Goal: Task Accomplishment & Management: Manage account settings

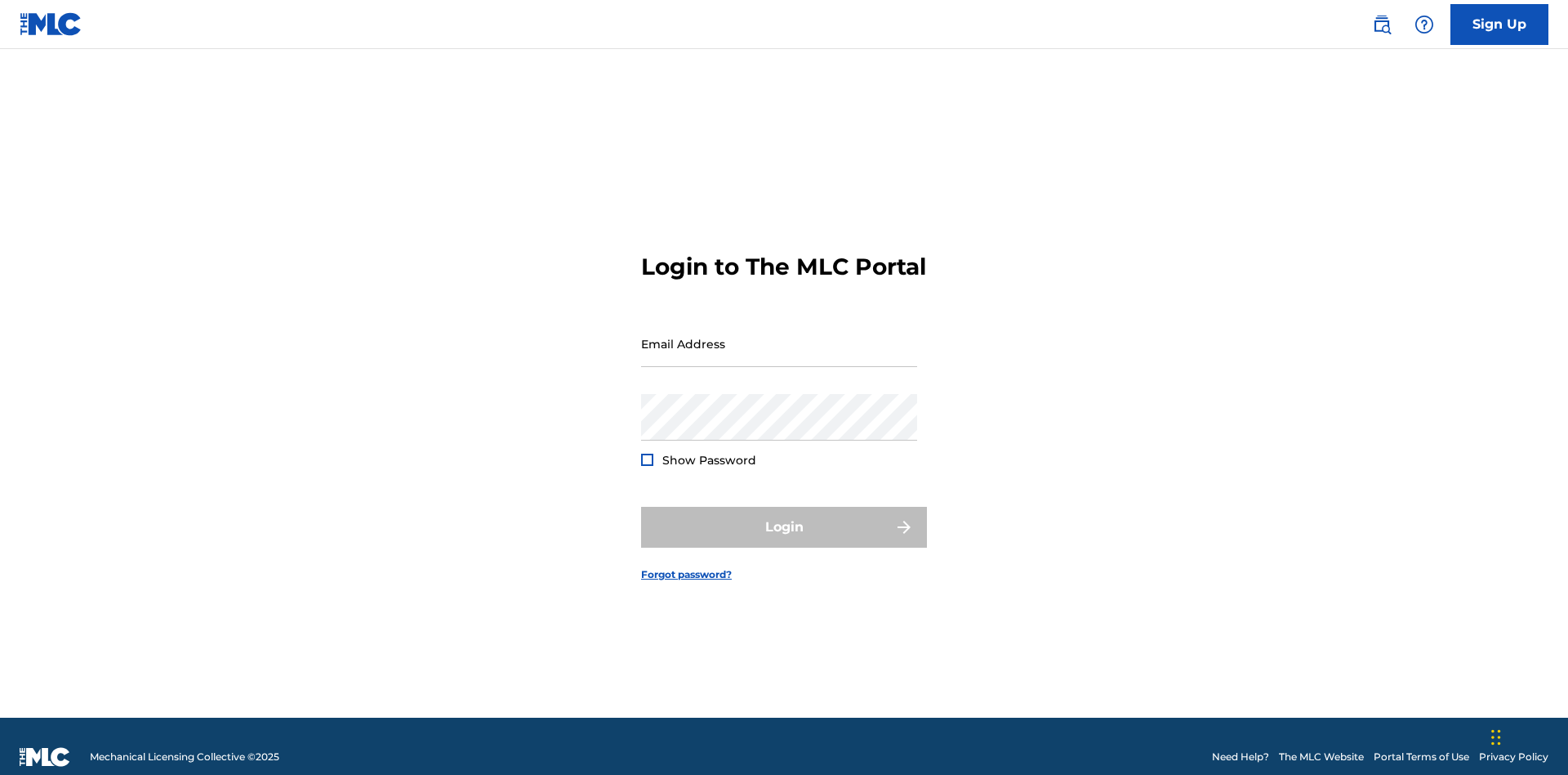
scroll to position [21, 0]
click at [780, 336] on input "Email Address" at bounding box center [779, 343] width 276 height 47
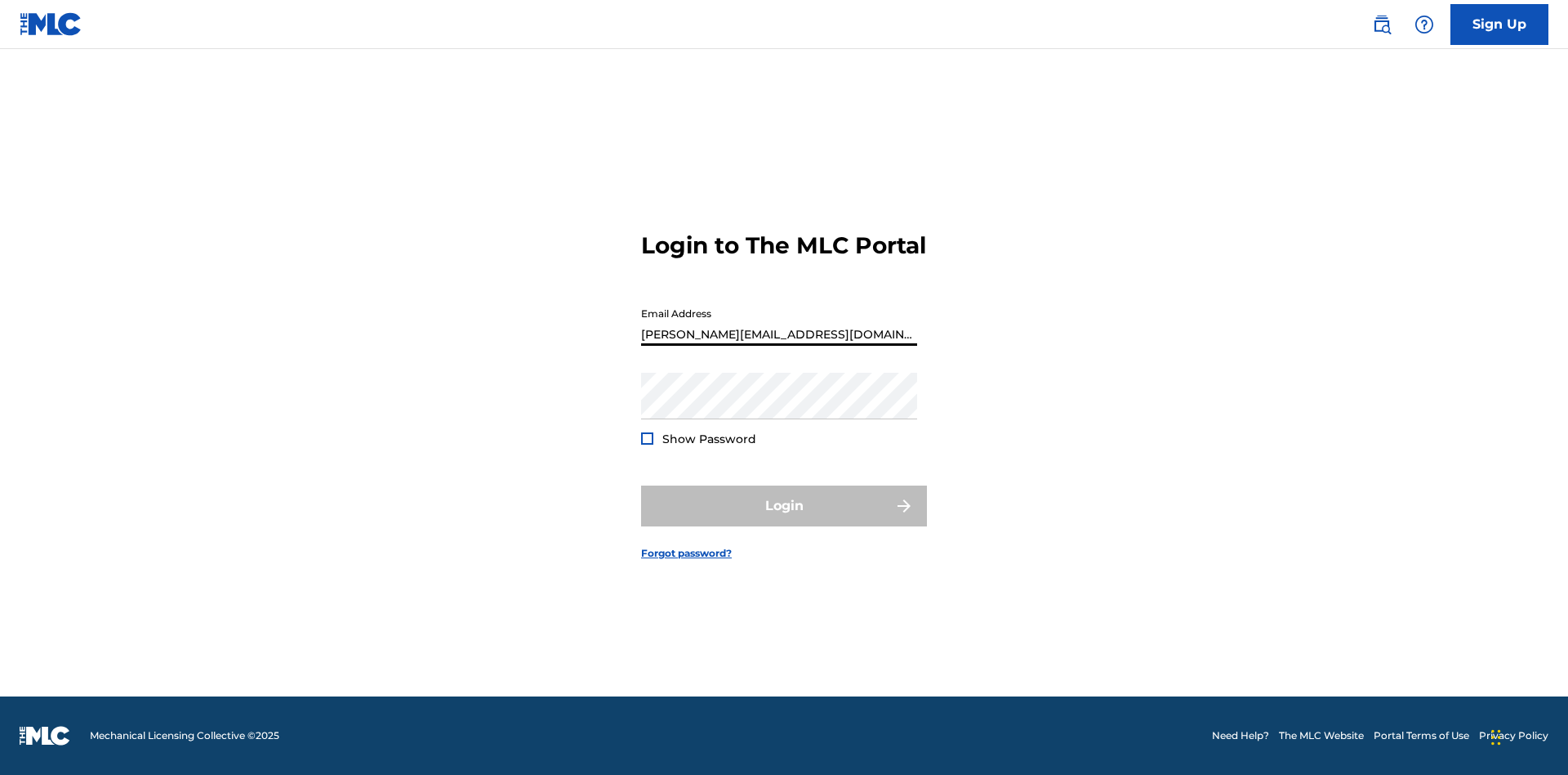
type input "[PERSON_NAME][EMAIL_ADDRESS][DOMAIN_NAME]"
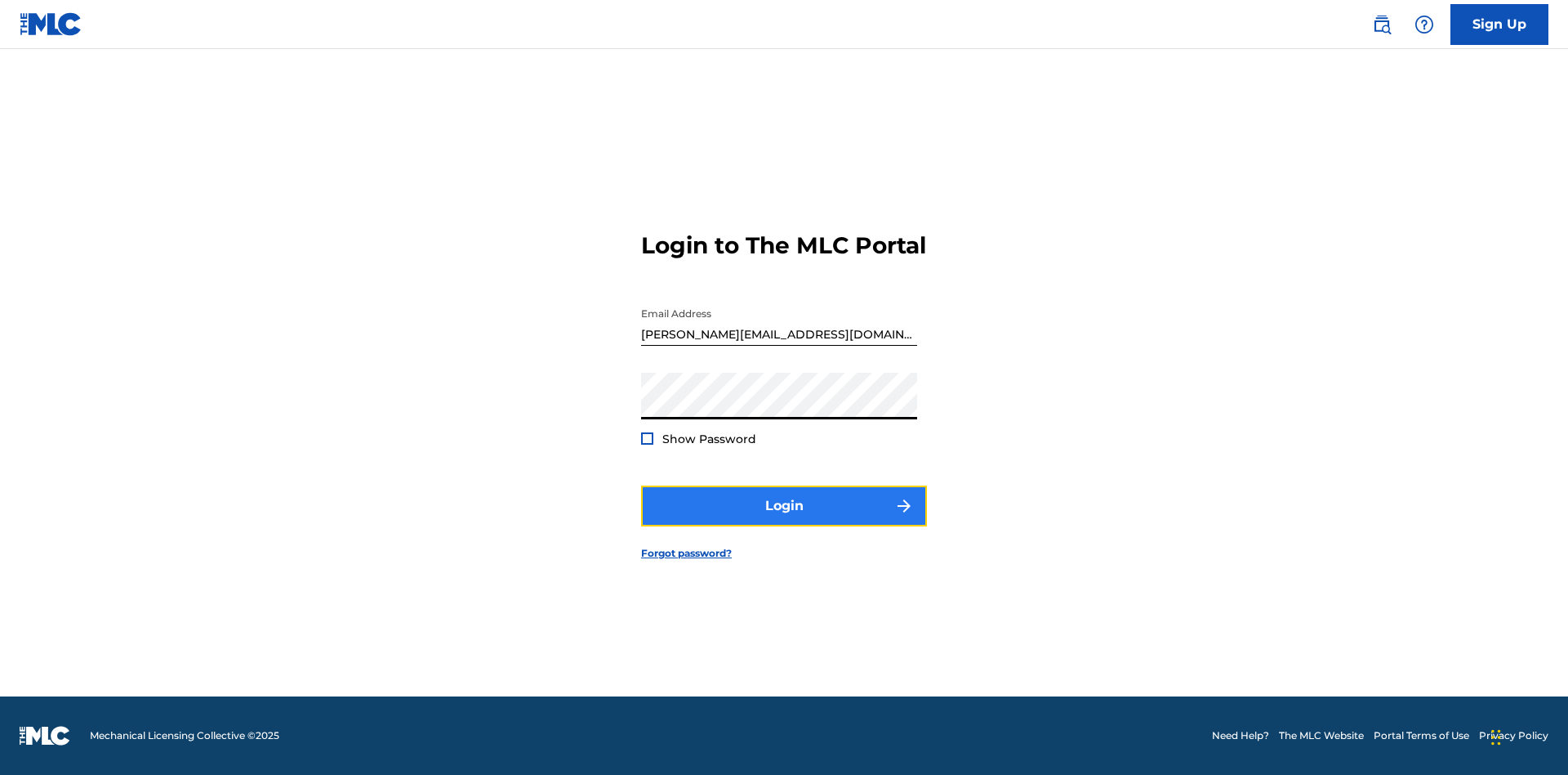
click at [784, 520] on button "Login" at bounding box center [784, 506] width 286 height 41
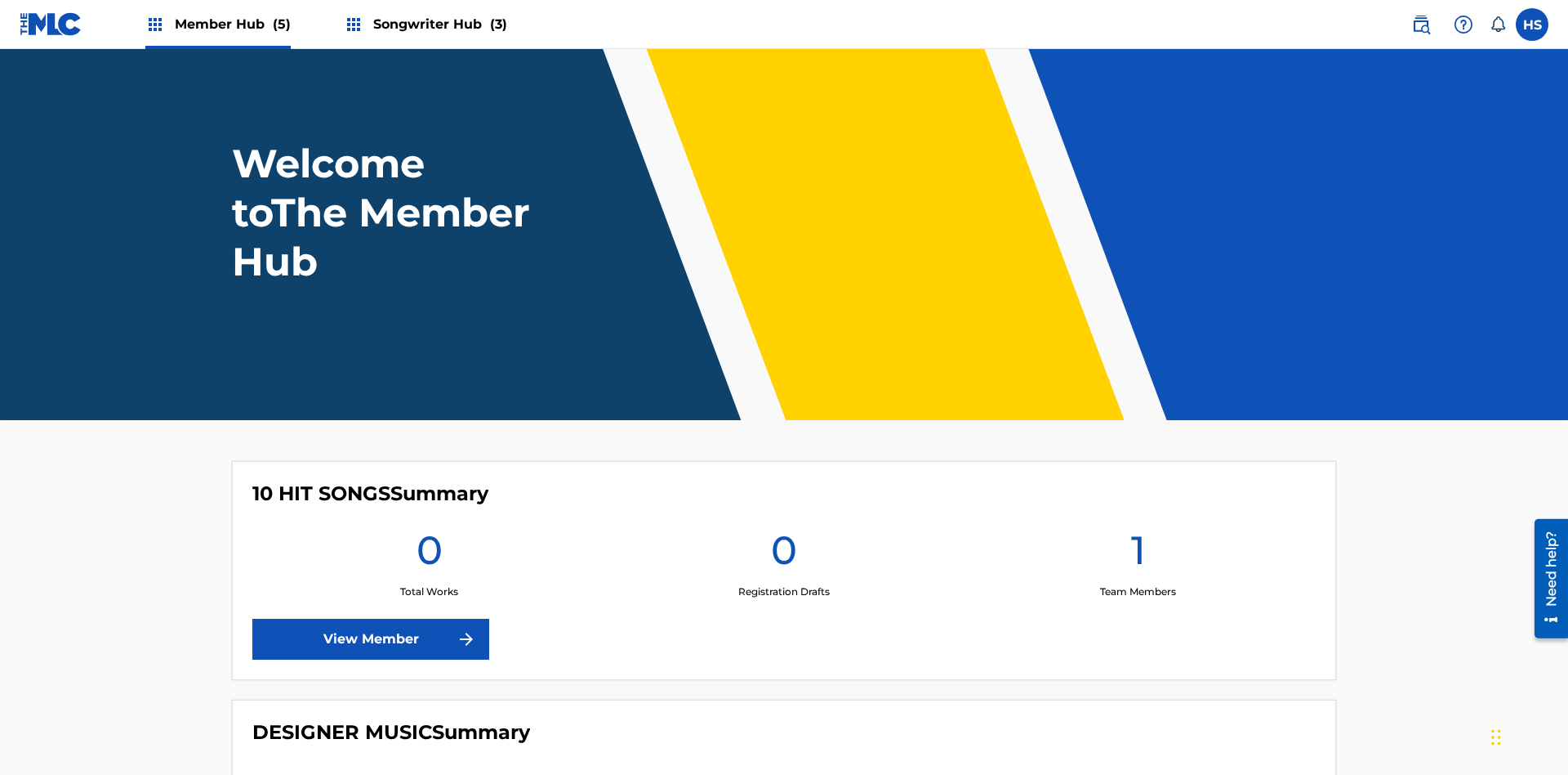
click at [438, 24] on span "Songwriter Hub (3)" at bounding box center [441, 24] width 134 height 19
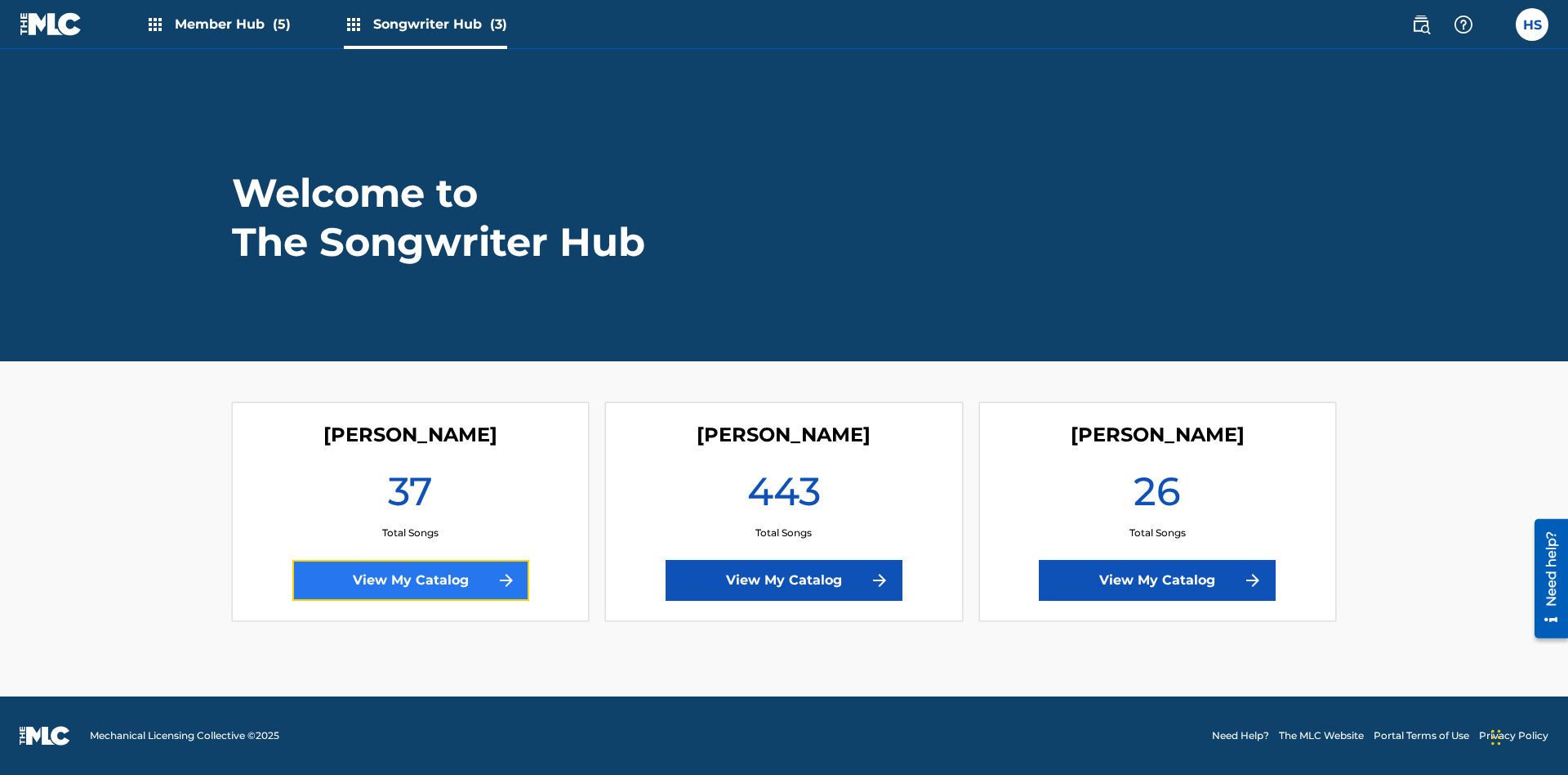
click at [410, 581] on link "View My Catalog" at bounding box center [411, 580] width 237 height 41
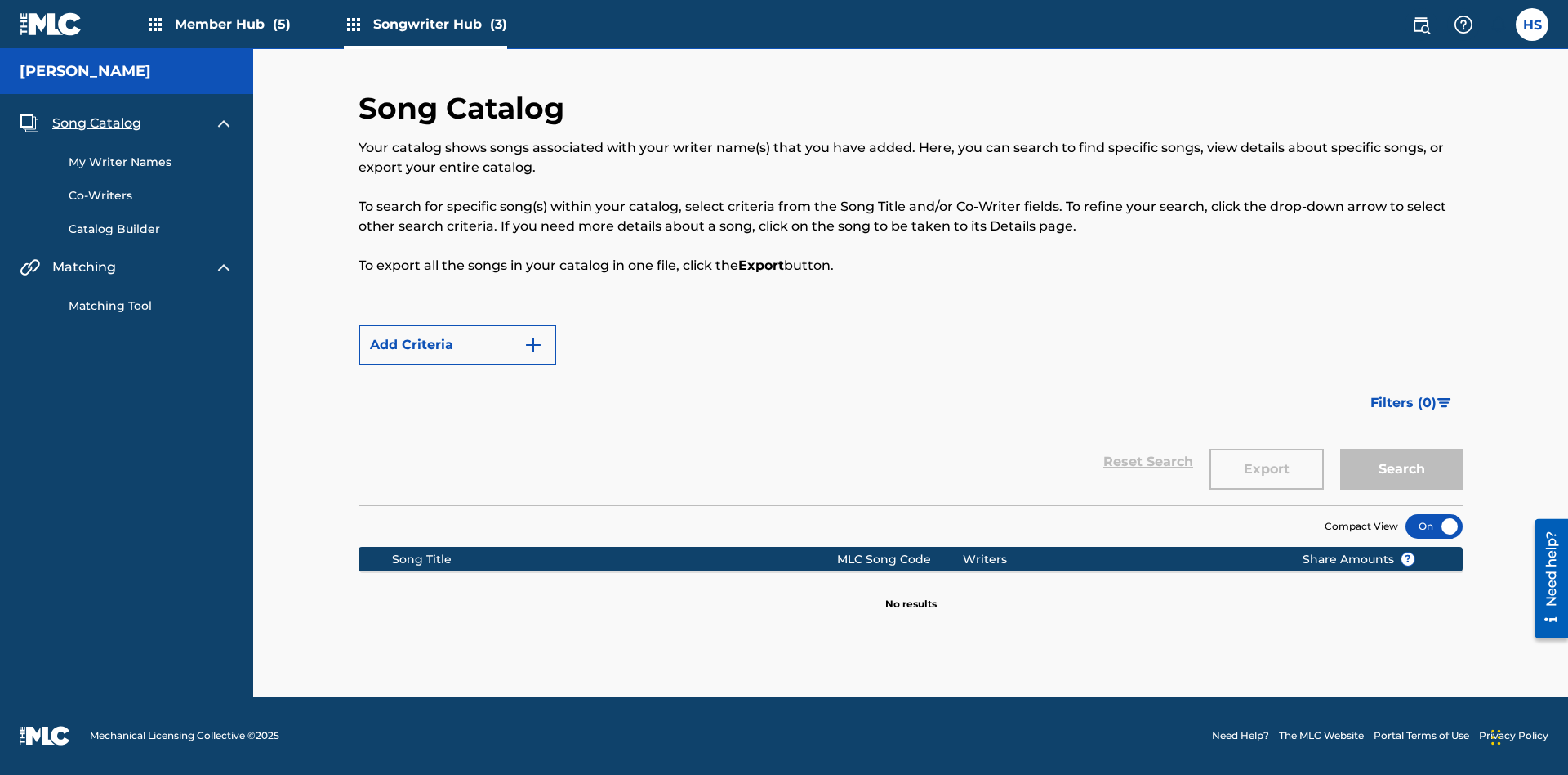
click at [97, 117] on span "Song Catalog" at bounding box center [96, 124] width 89 height 20
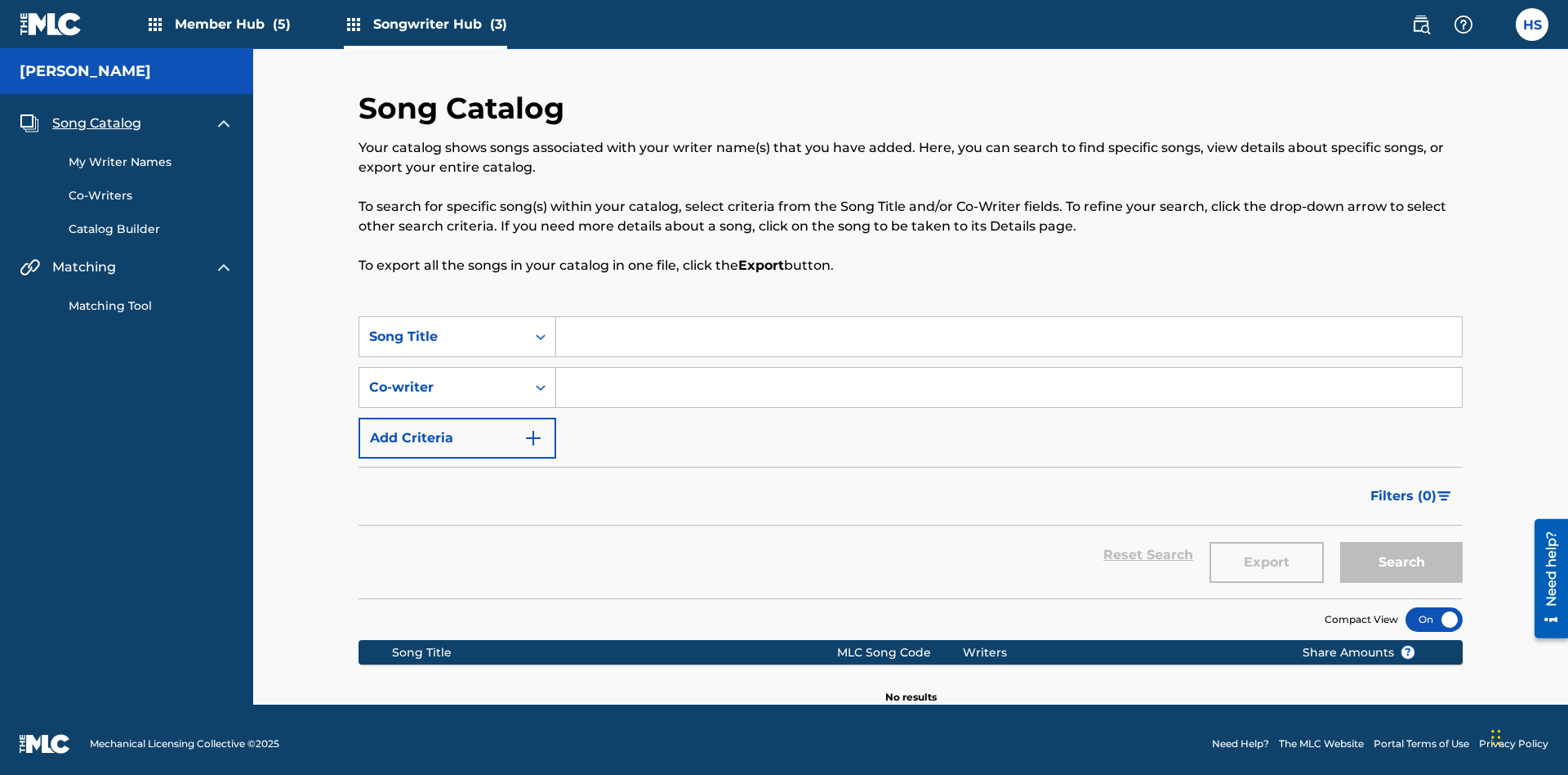
click at [152, 154] on link "My Writer Names" at bounding box center [152, 162] width 165 height 17
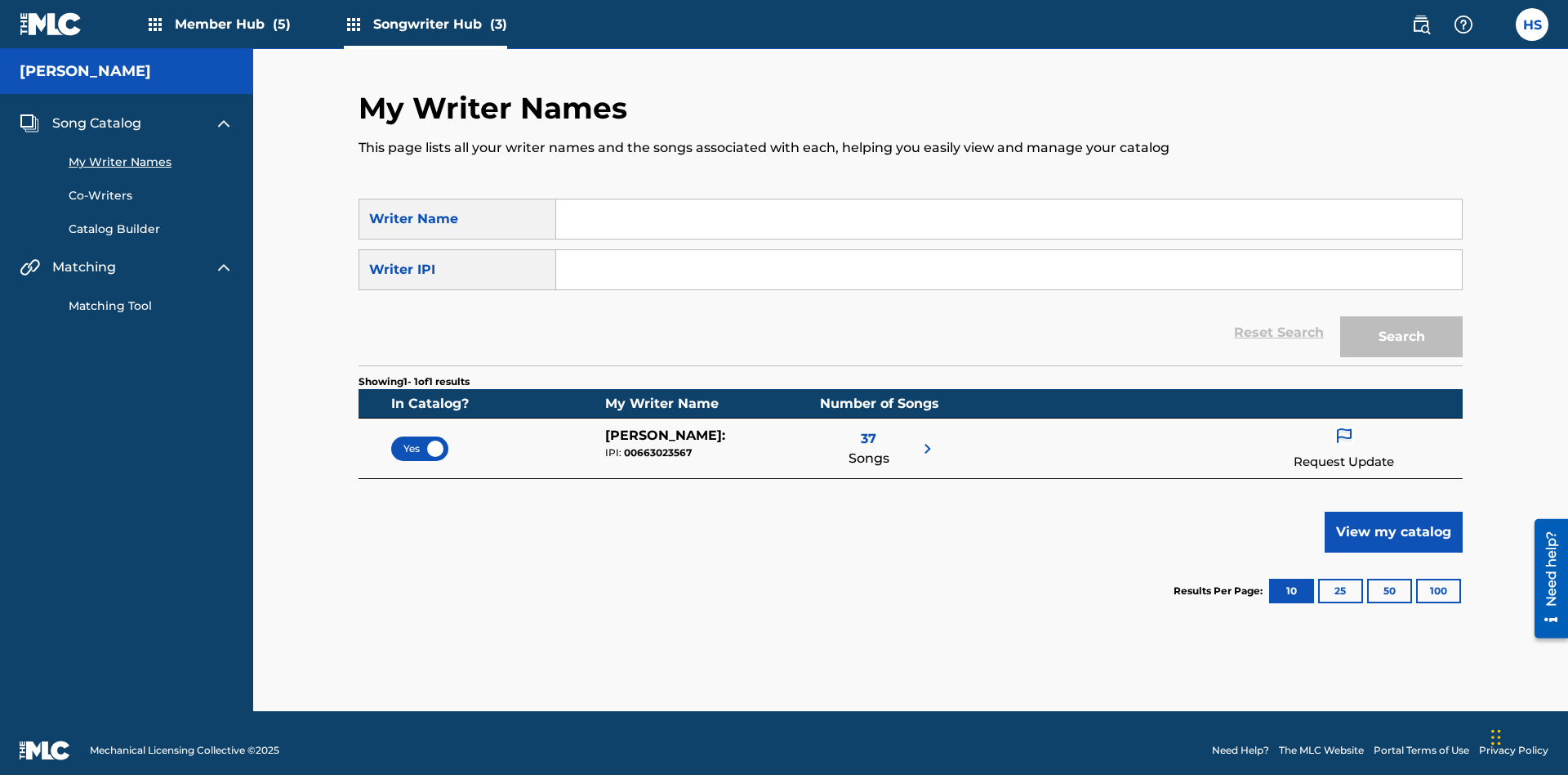
scroll to position [15, 0]
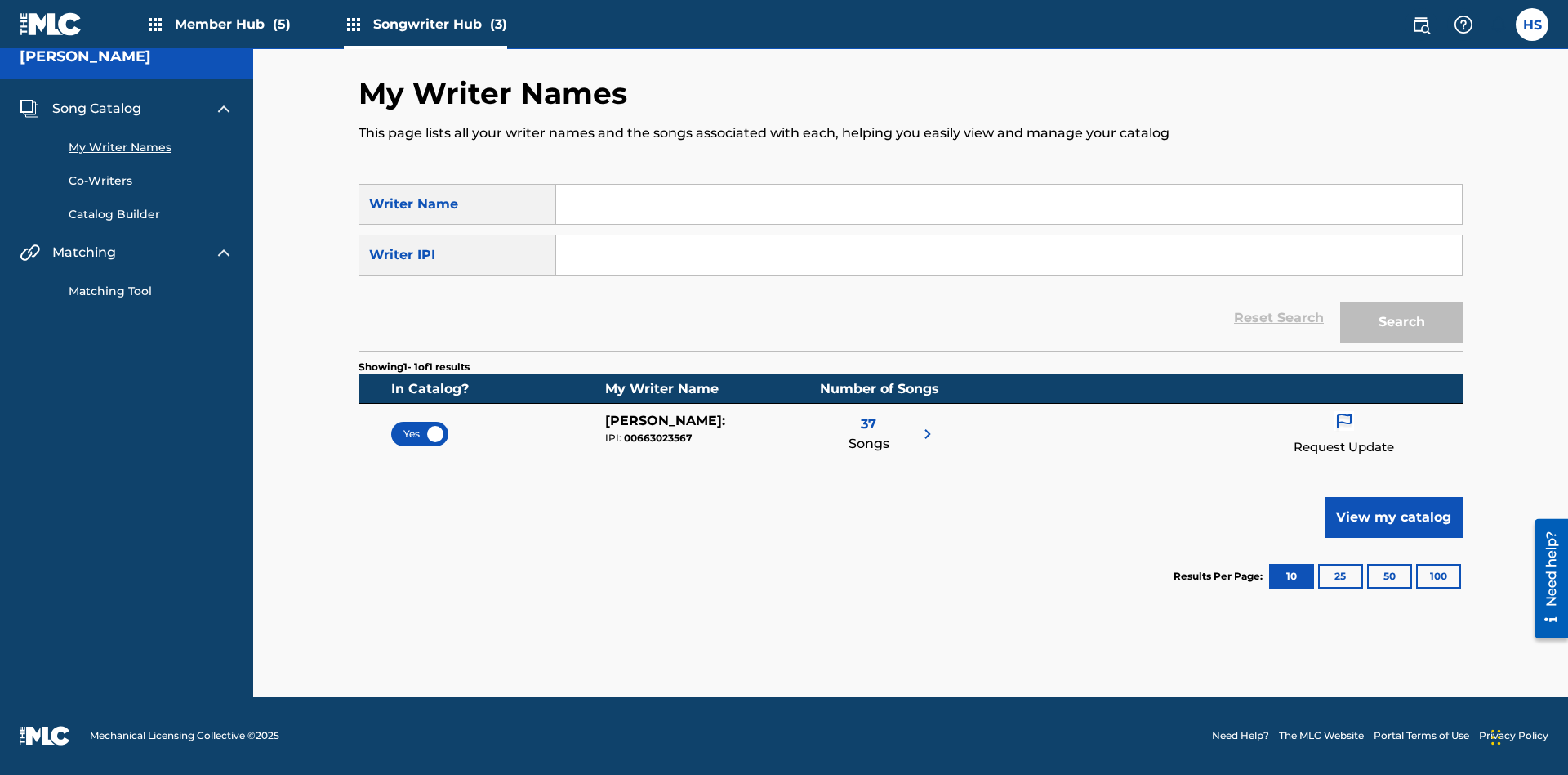
click at [420, 433] on span "Yes" at bounding box center [420, 434] width 33 height 15
click at [97, 109] on span "Song Catalog" at bounding box center [96, 109] width 89 height 20
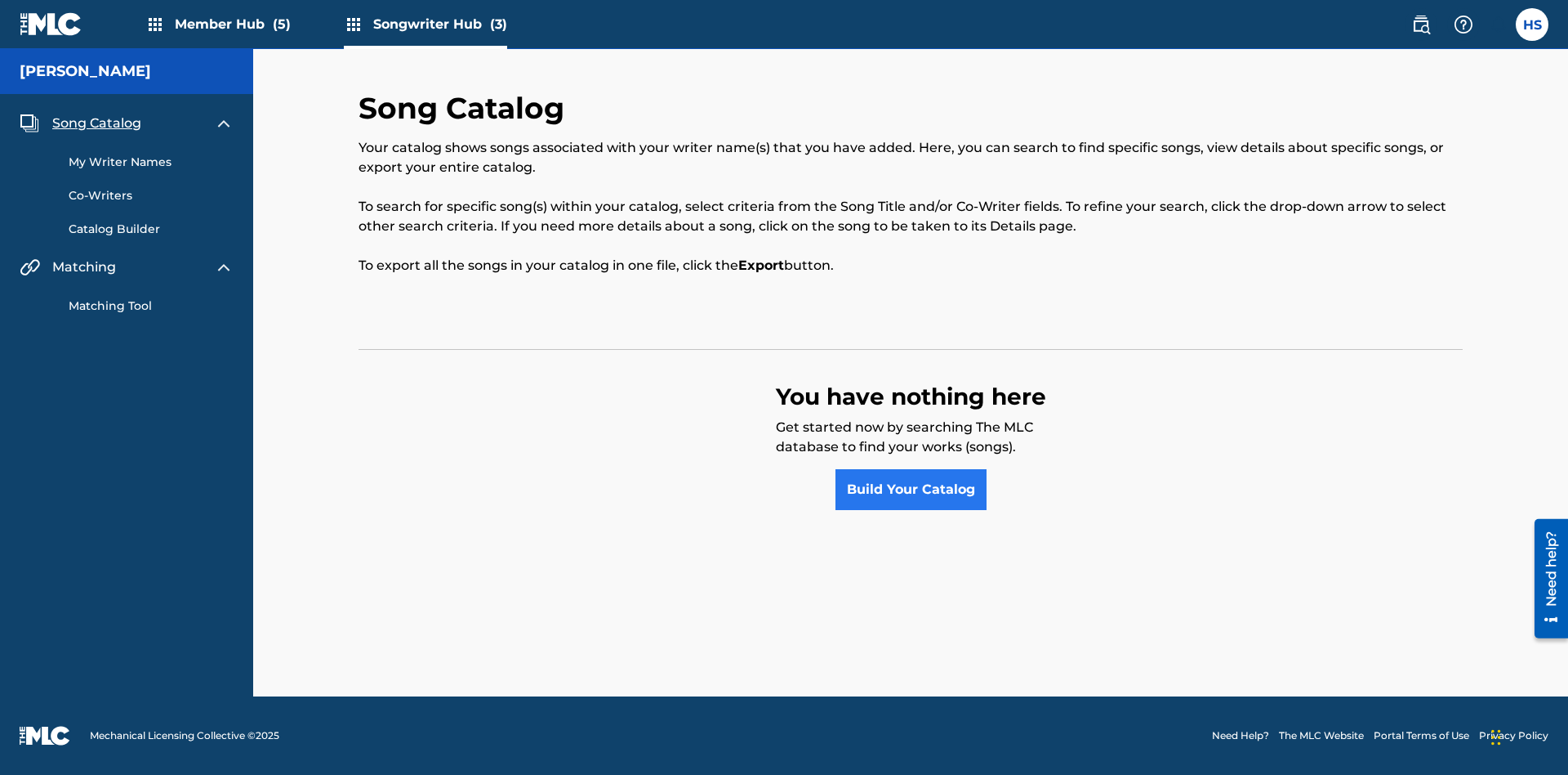
click at [911, 490] on link "Build Your Catalog" at bounding box center [911, 489] width 152 height 41
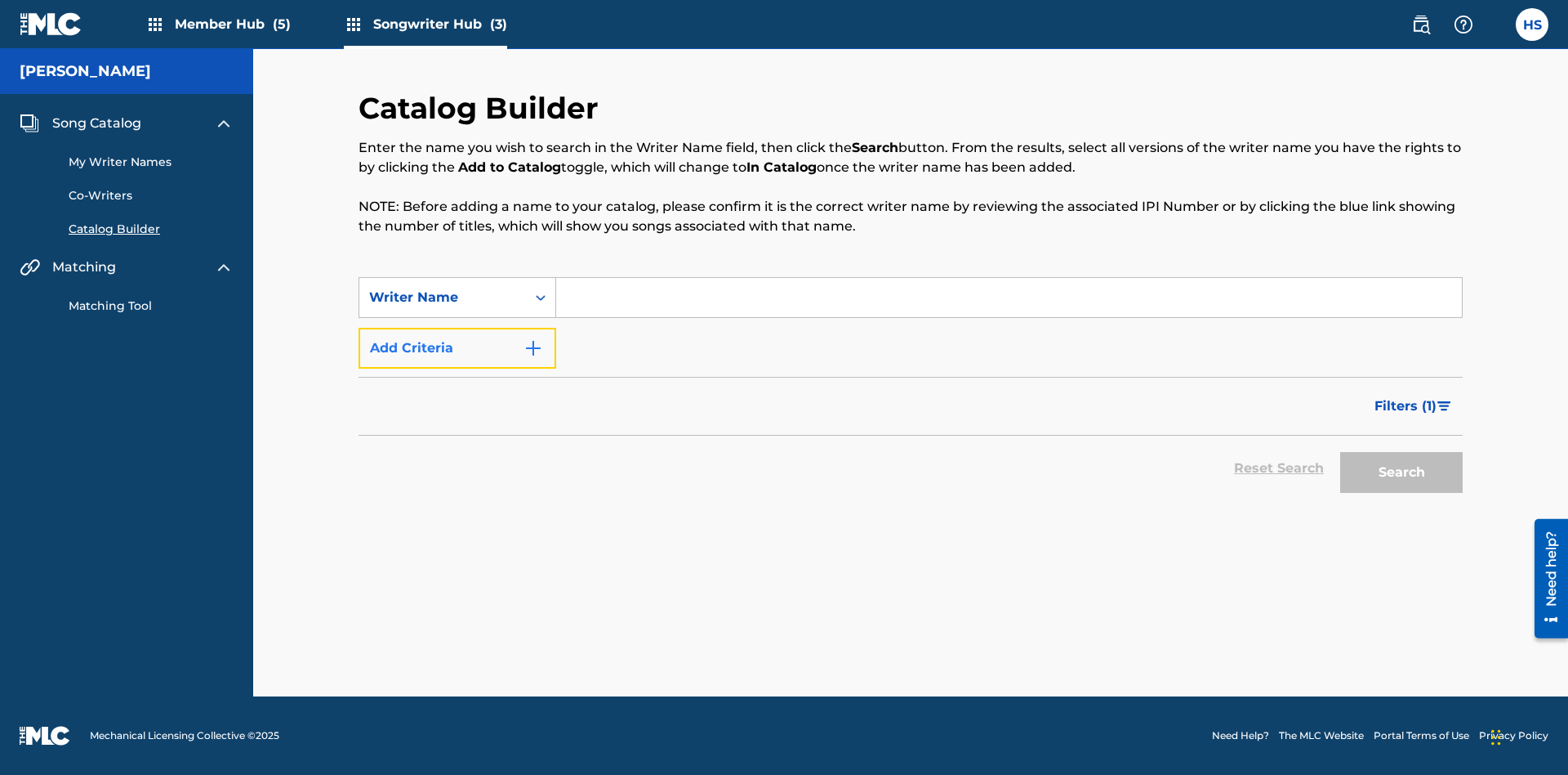
click at [458, 348] on button "Add Criteria" at bounding box center [458, 348] width 197 height 41
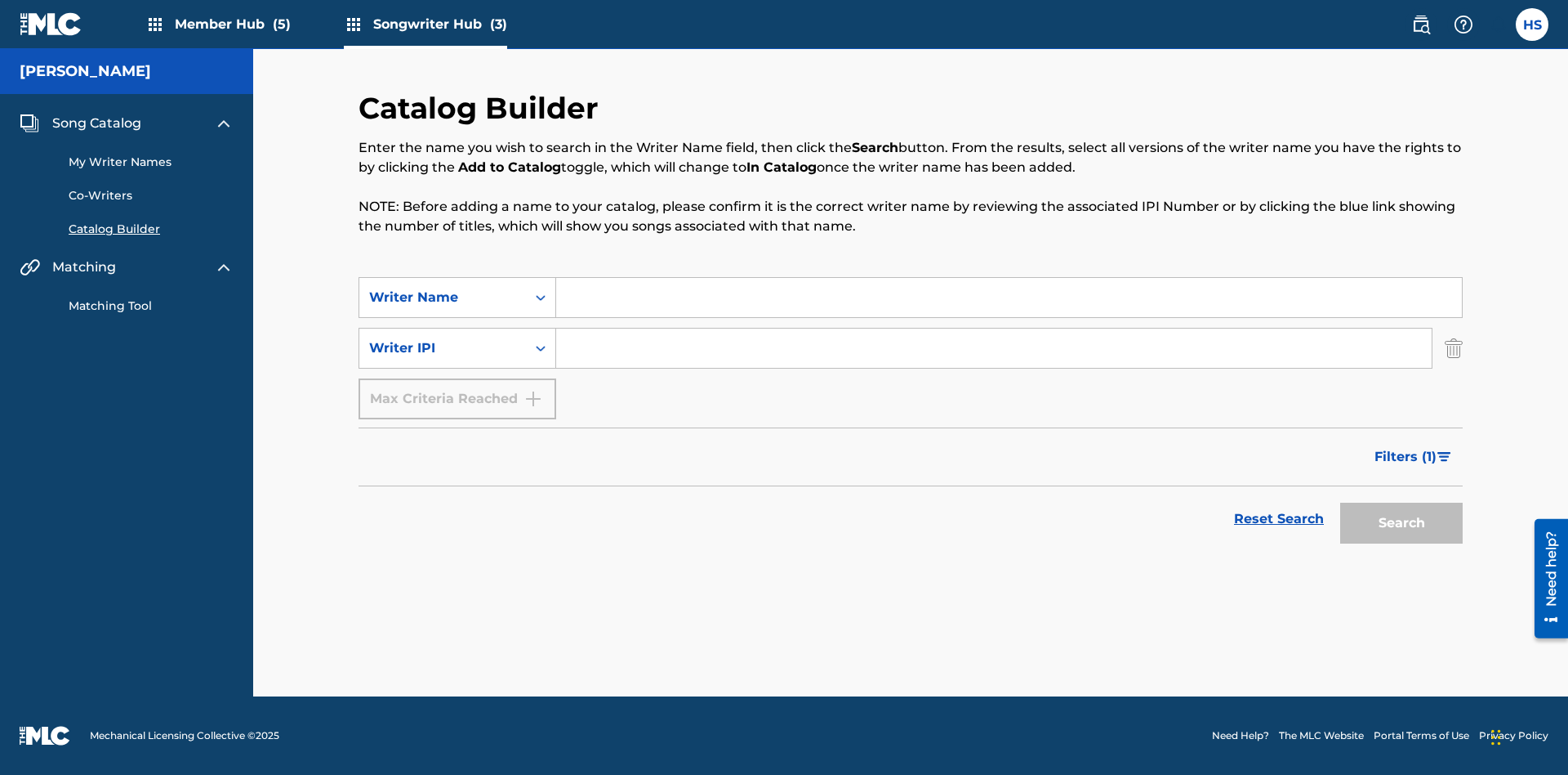
click at [1009, 297] on input "Search Form" at bounding box center [1009, 297] width 906 height 39
type input "[PERSON_NAME]"
click at [994, 348] on input "Search Form" at bounding box center [994, 347] width 876 height 39
type input "00196748412"
click at [1402, 523] on button "Search" at bounding box center [1402, 523] width 123 height 41
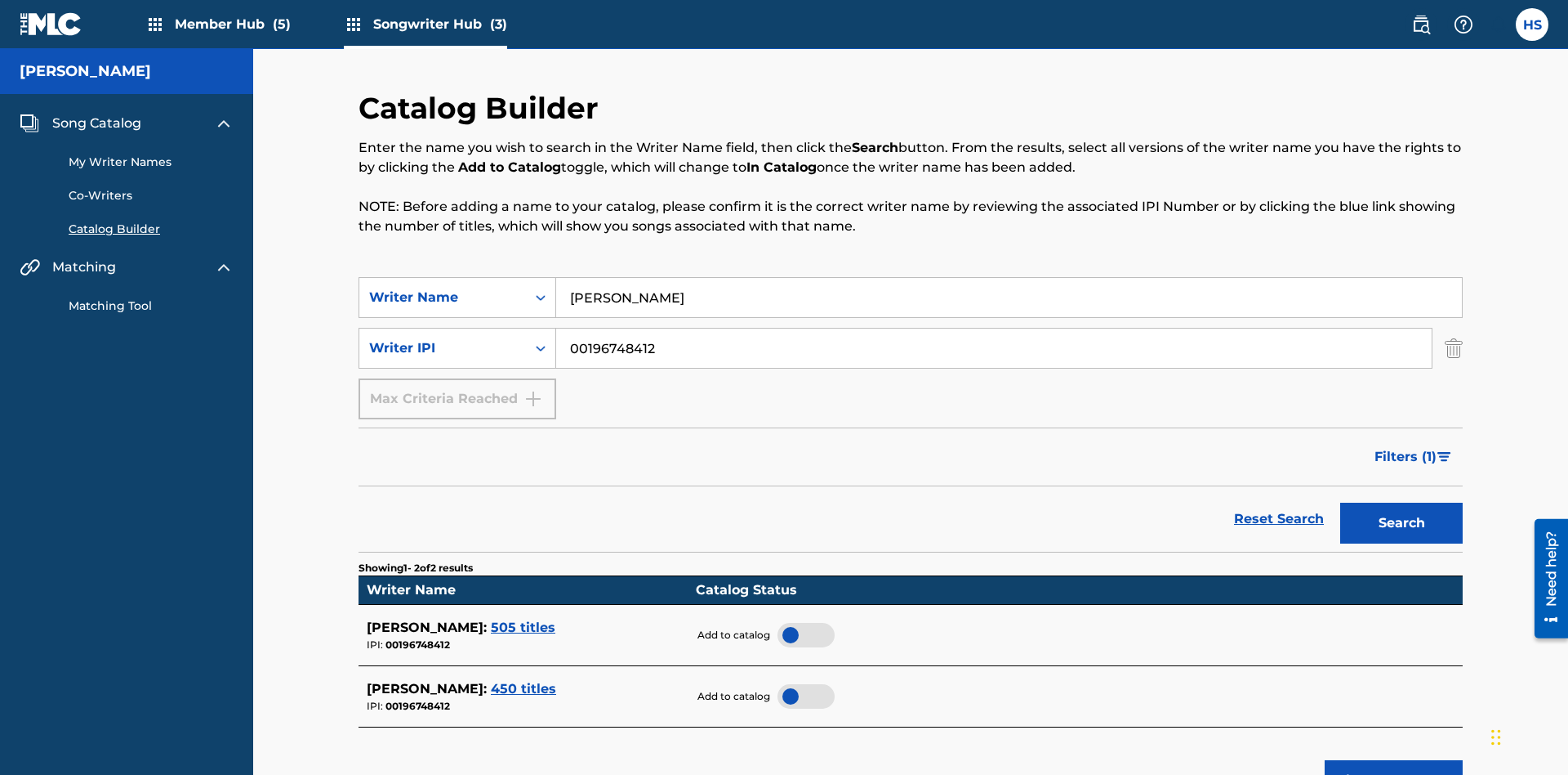
click at [805, 622] on div at bounding box center [805, 634] width 57 height 25
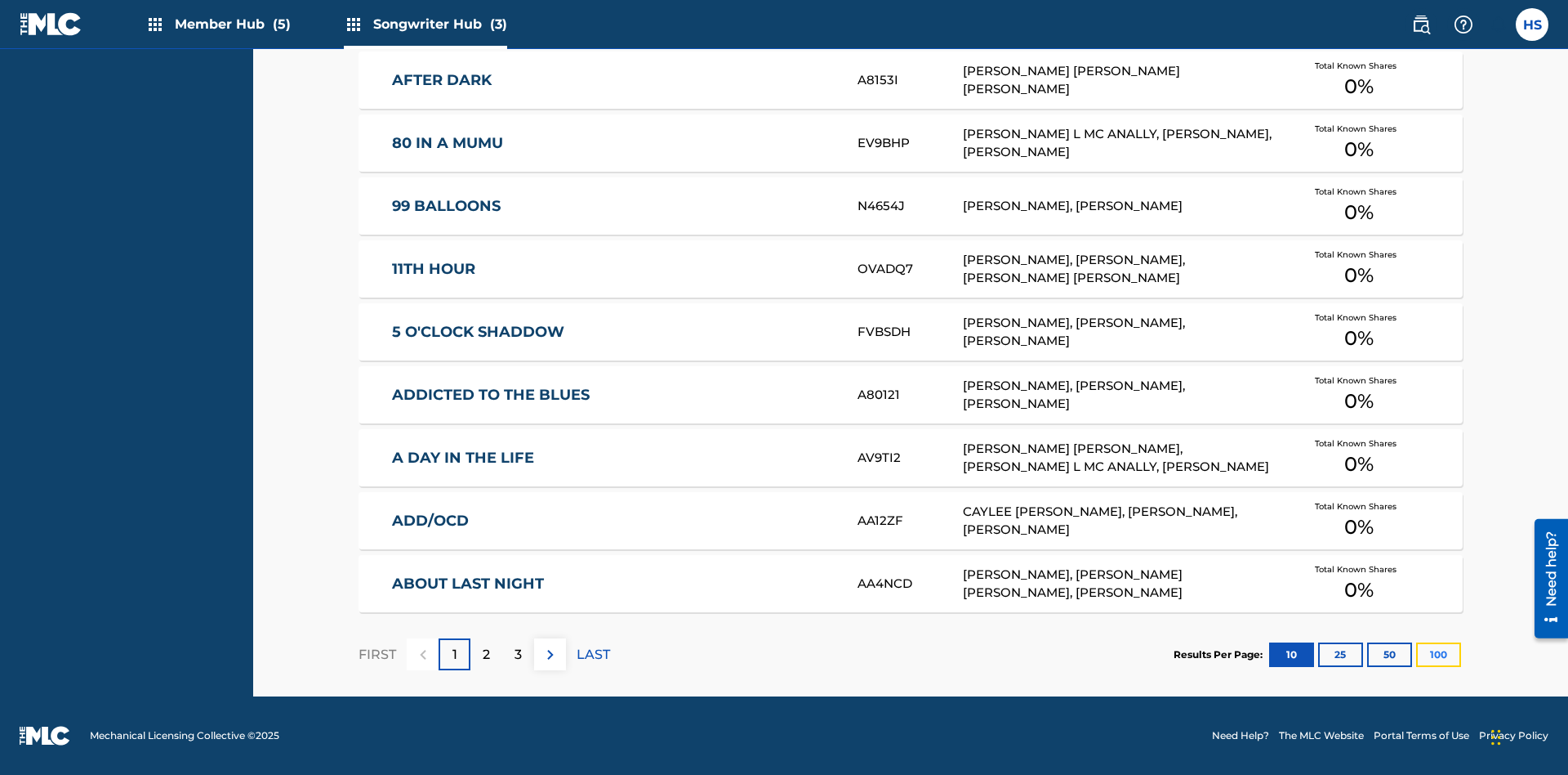
click at [1416, 654] on button "100" at bounding box center [1438, 654] width 45 height 25
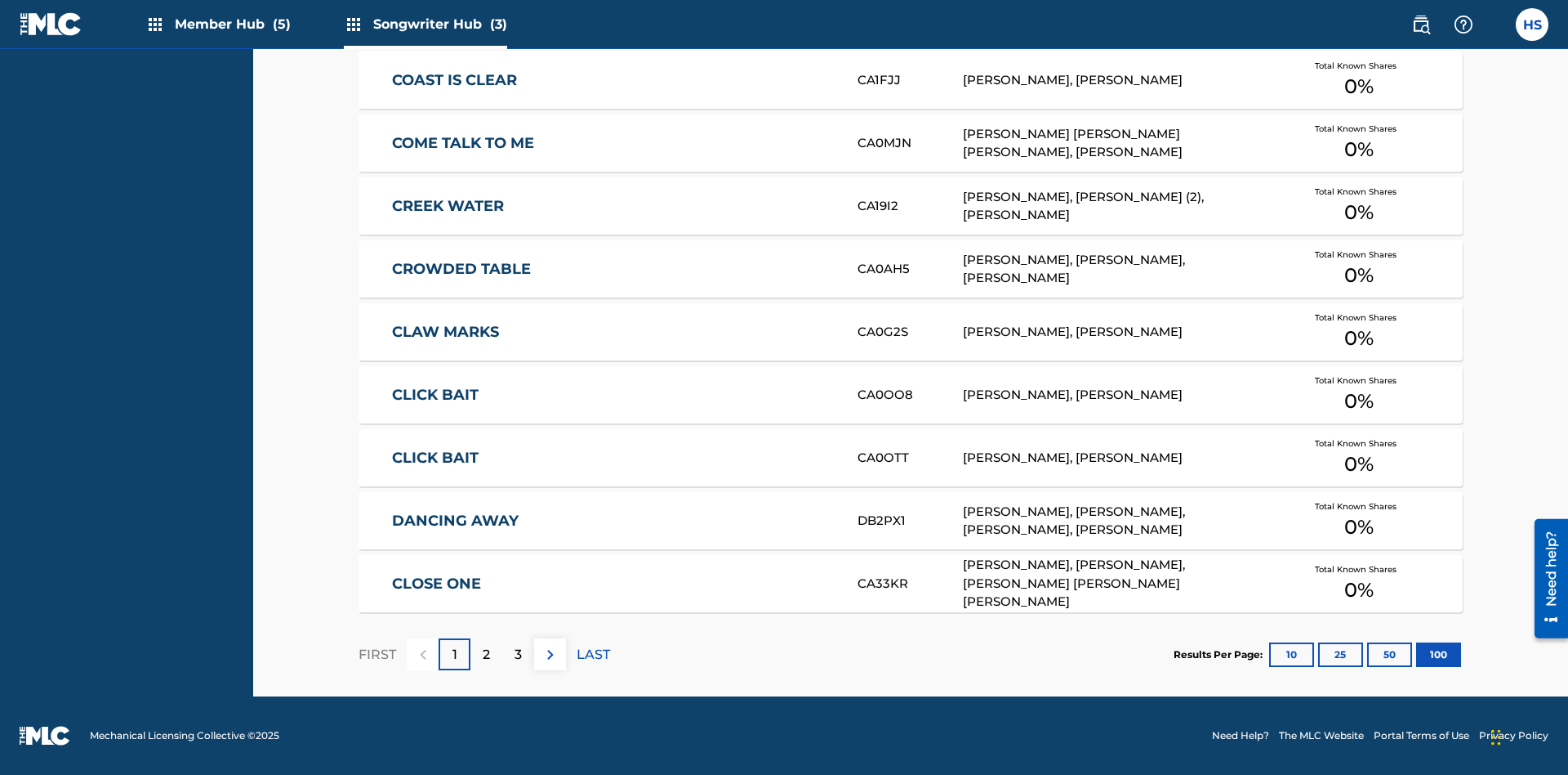
scroll to position [514, 0]
click at [550, 654] on img at bounding box center [551, 655] width 20 height 20
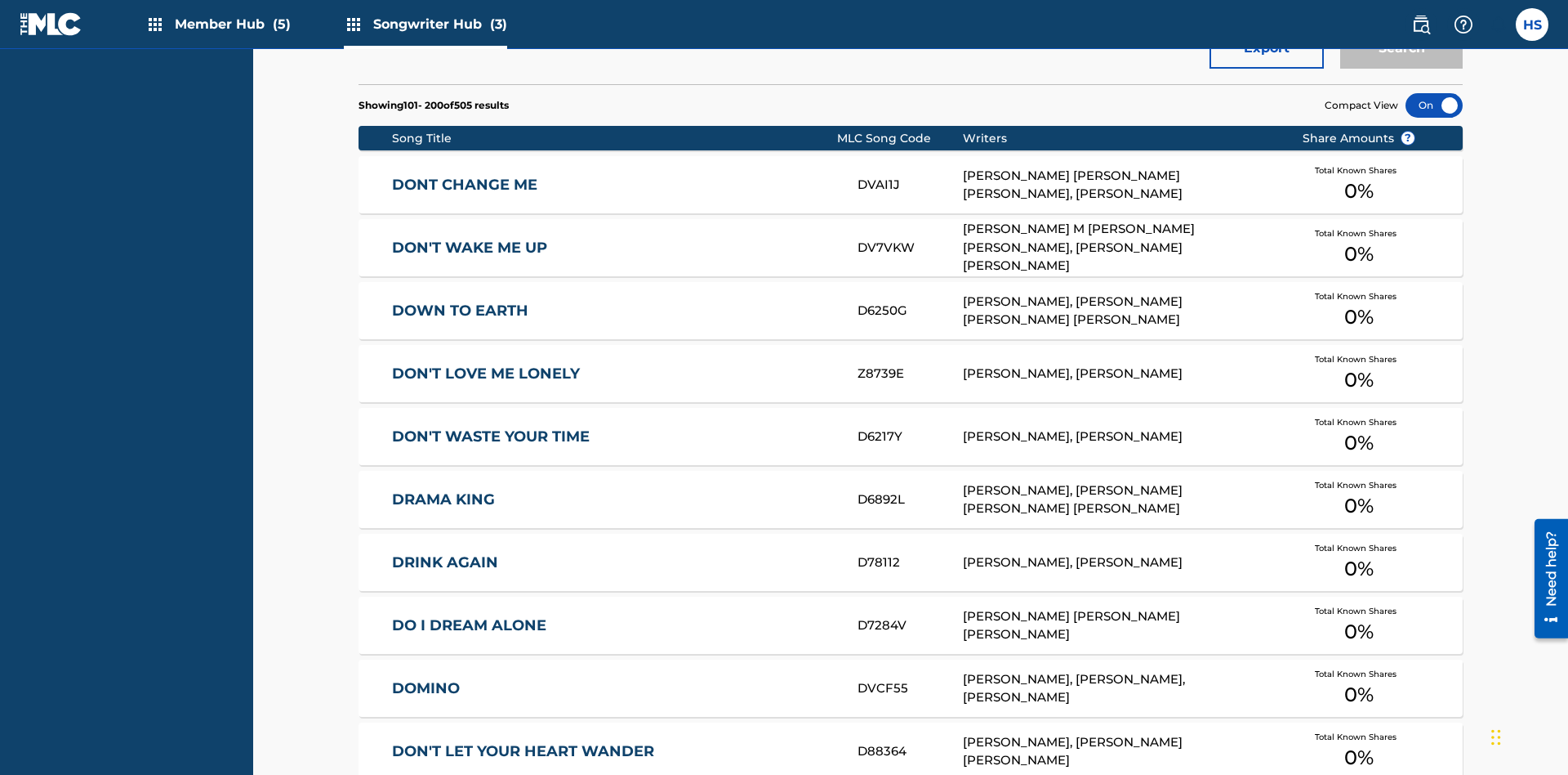
scroll to position [7, 0]
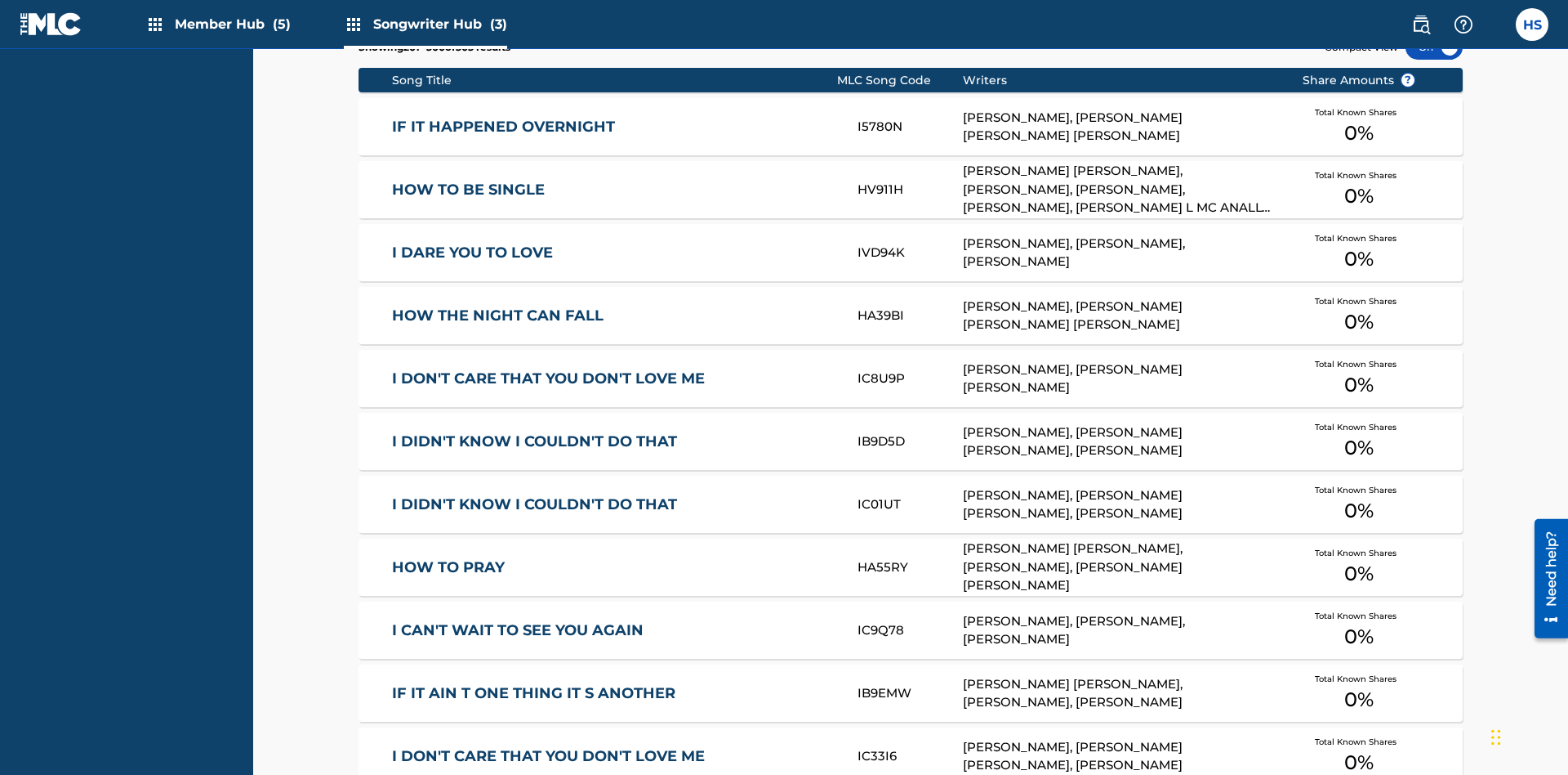
scroll to position [514, 0]
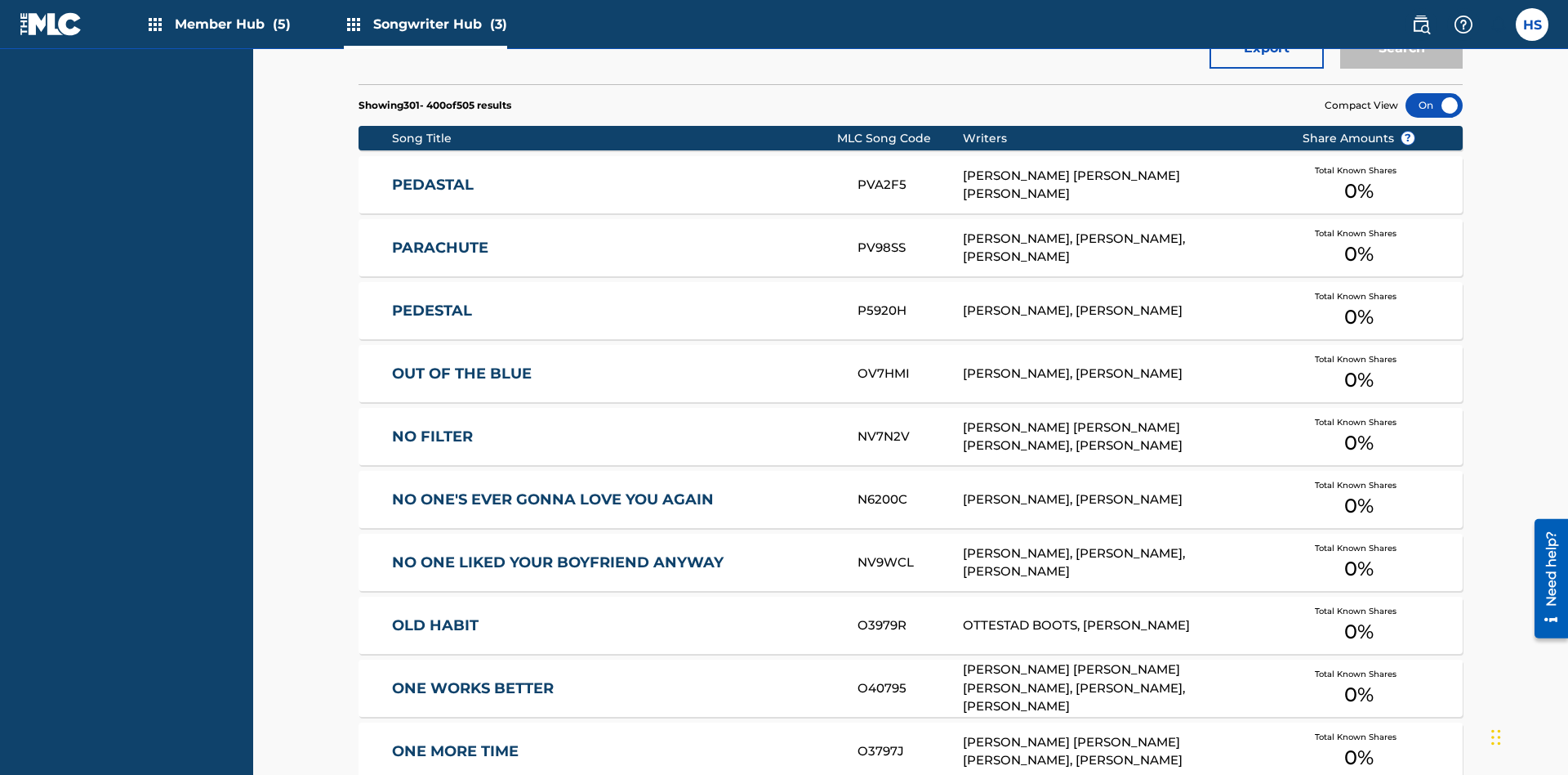
scroll to position [573, 0]
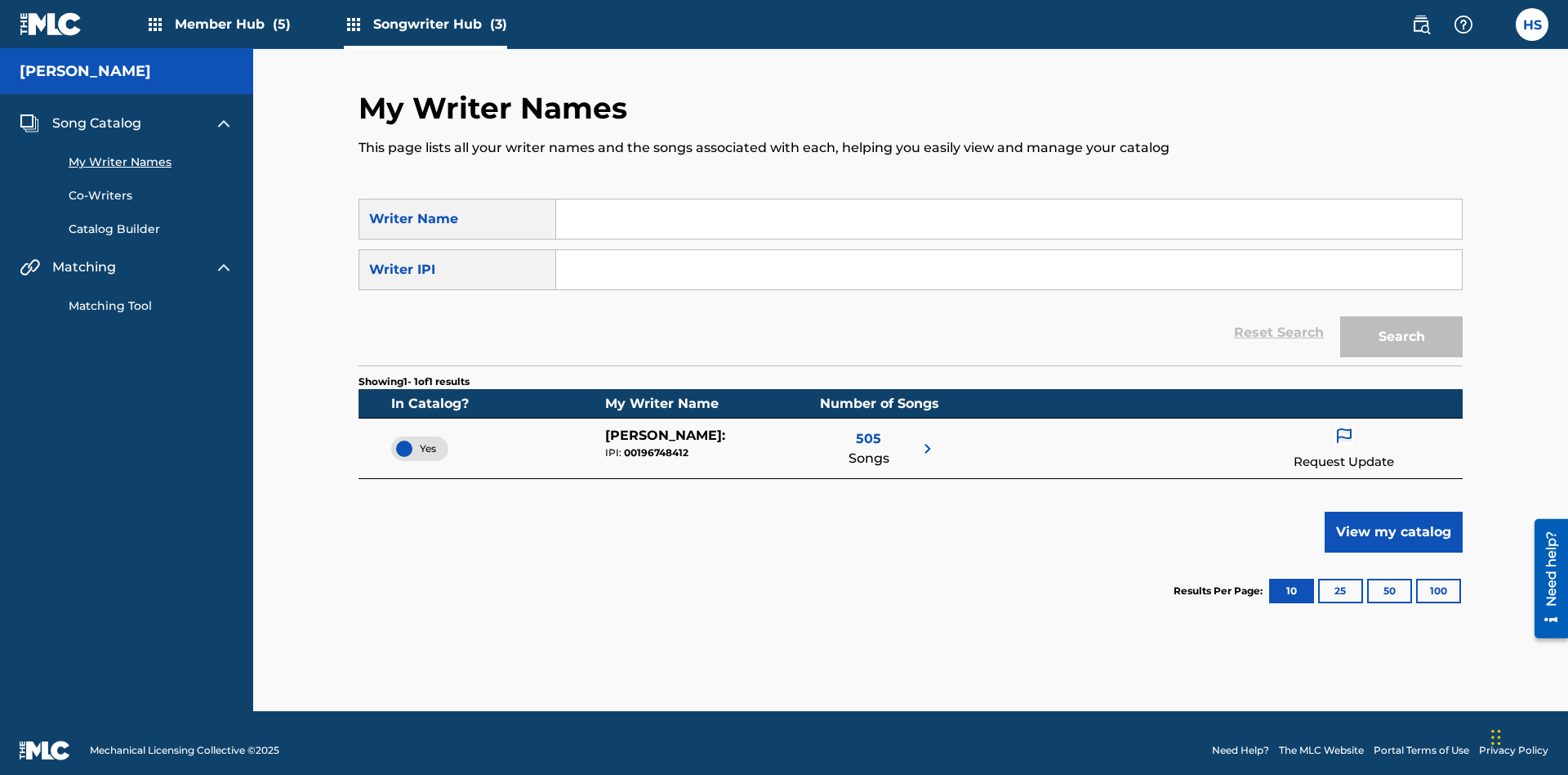
scroll to position [15, 0]
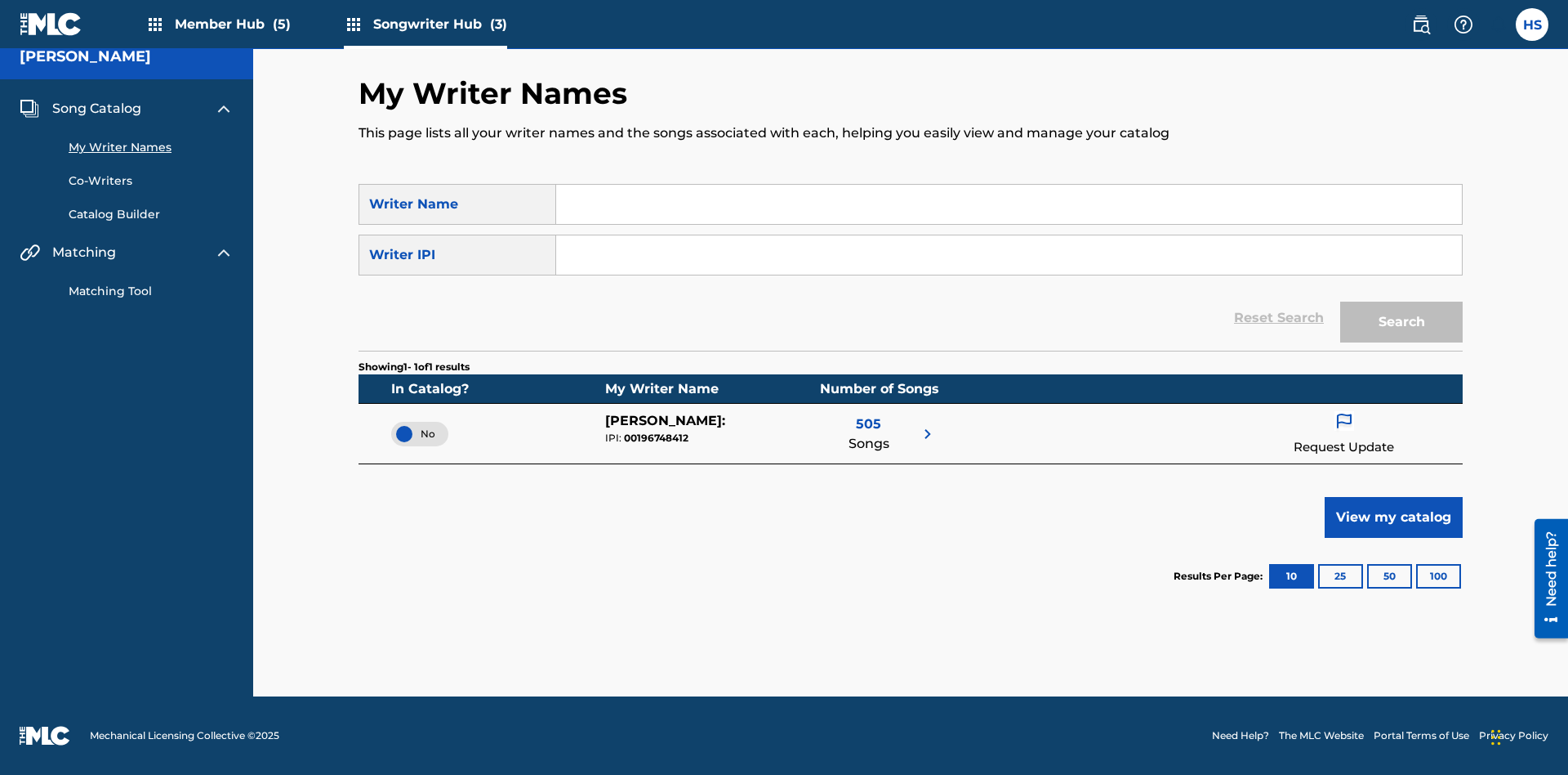
click at [420, 433] on span "No" at bounding box center [420, 434] width 31 height 15
click at [97, 109] on span "Song Catalog" at bounding box center [96, 109] width 89 height 20
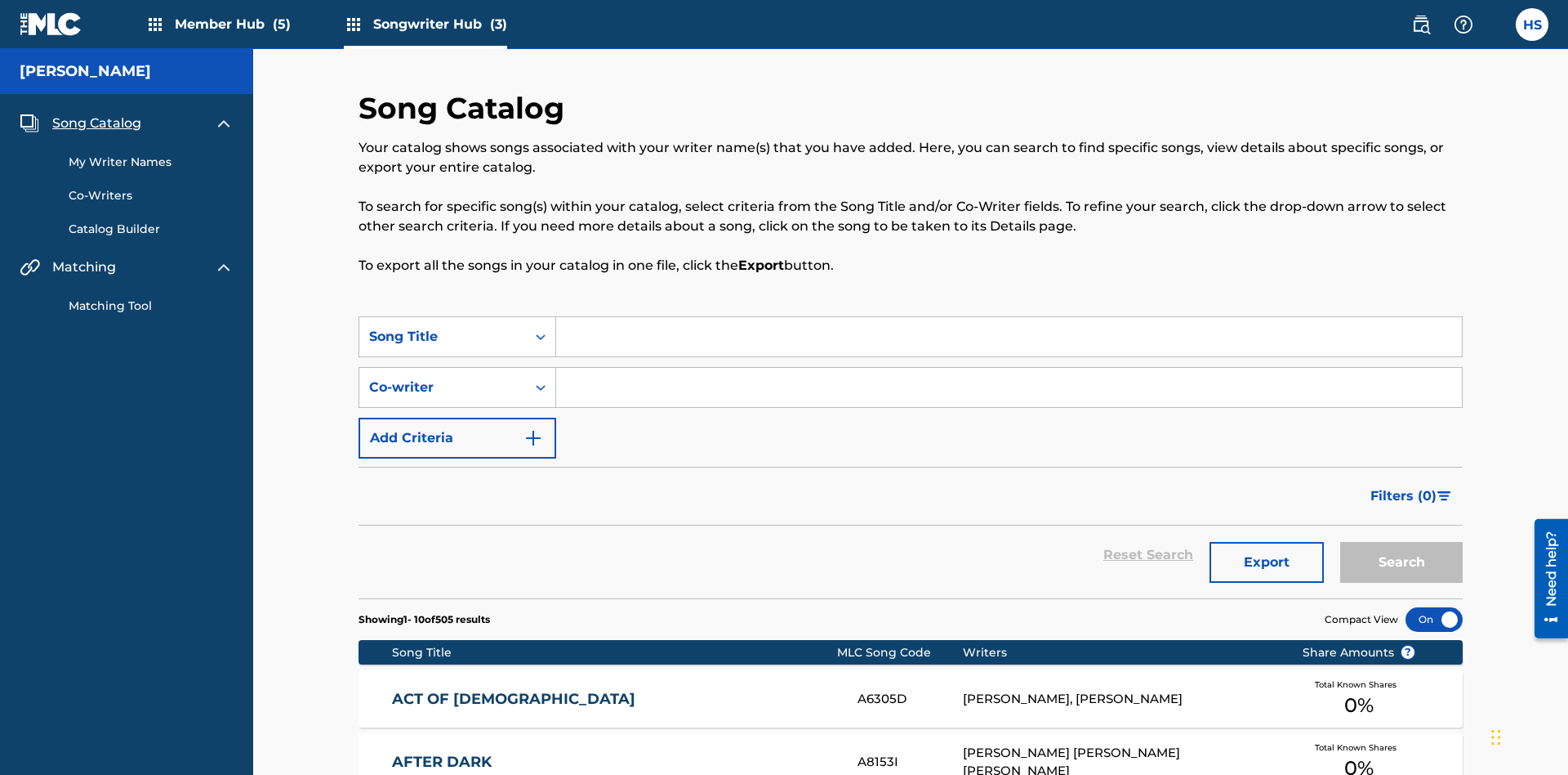
scroll to position [56, 0]
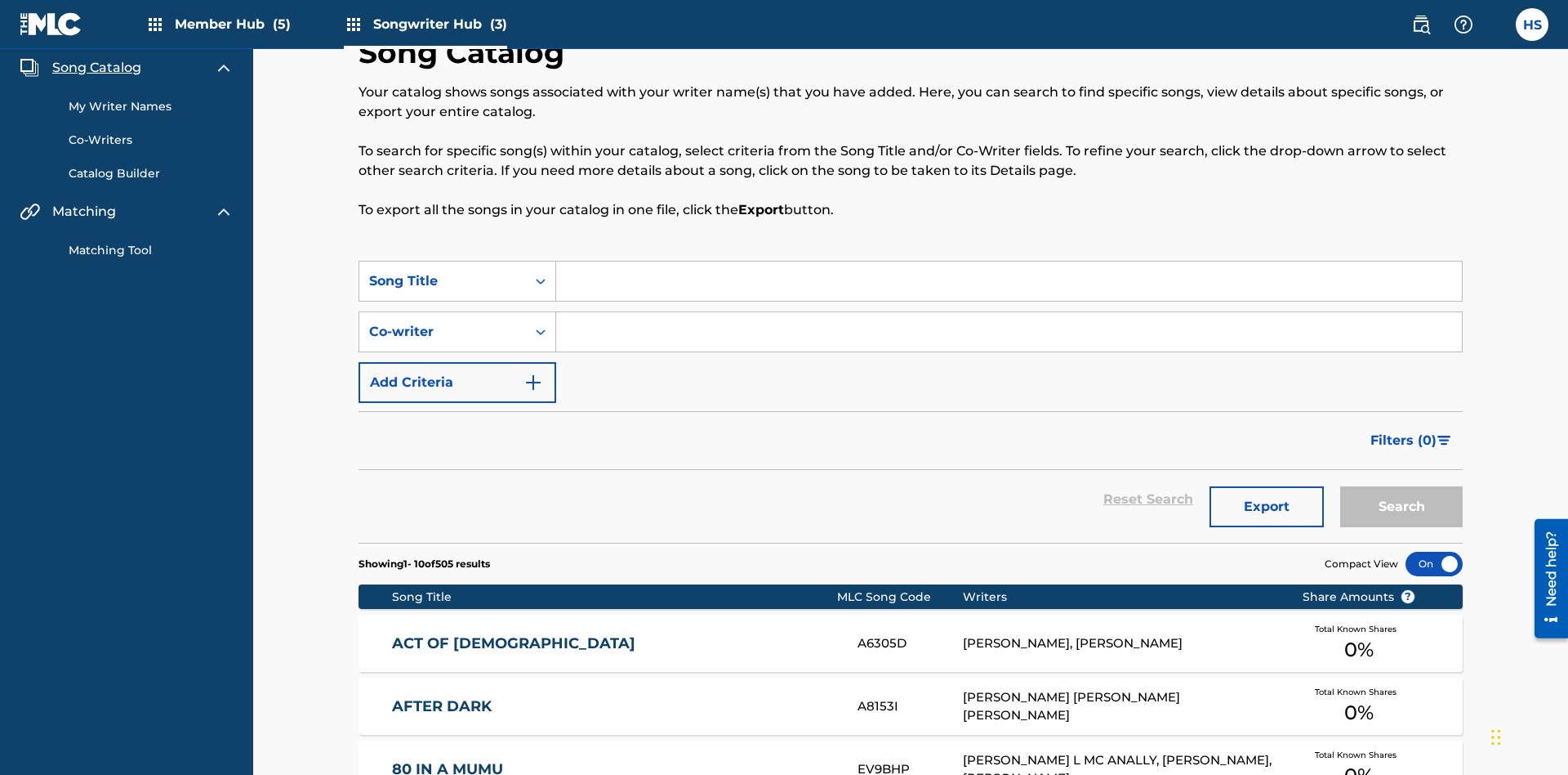
click at [152, 107] on link "My Writer Names" at bounding box center [152, 106] width 165 height 17
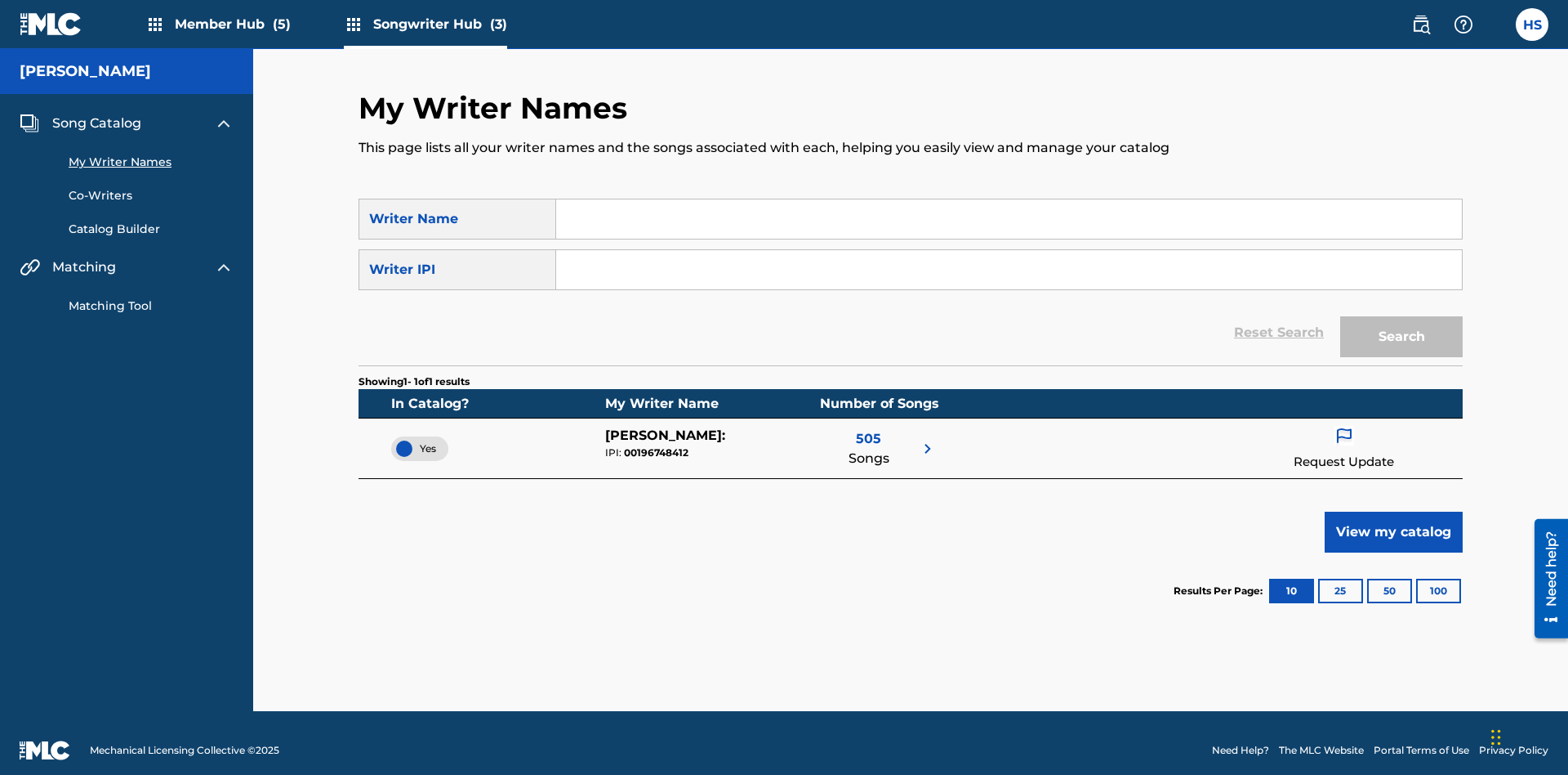
scroll to position [15, 0]
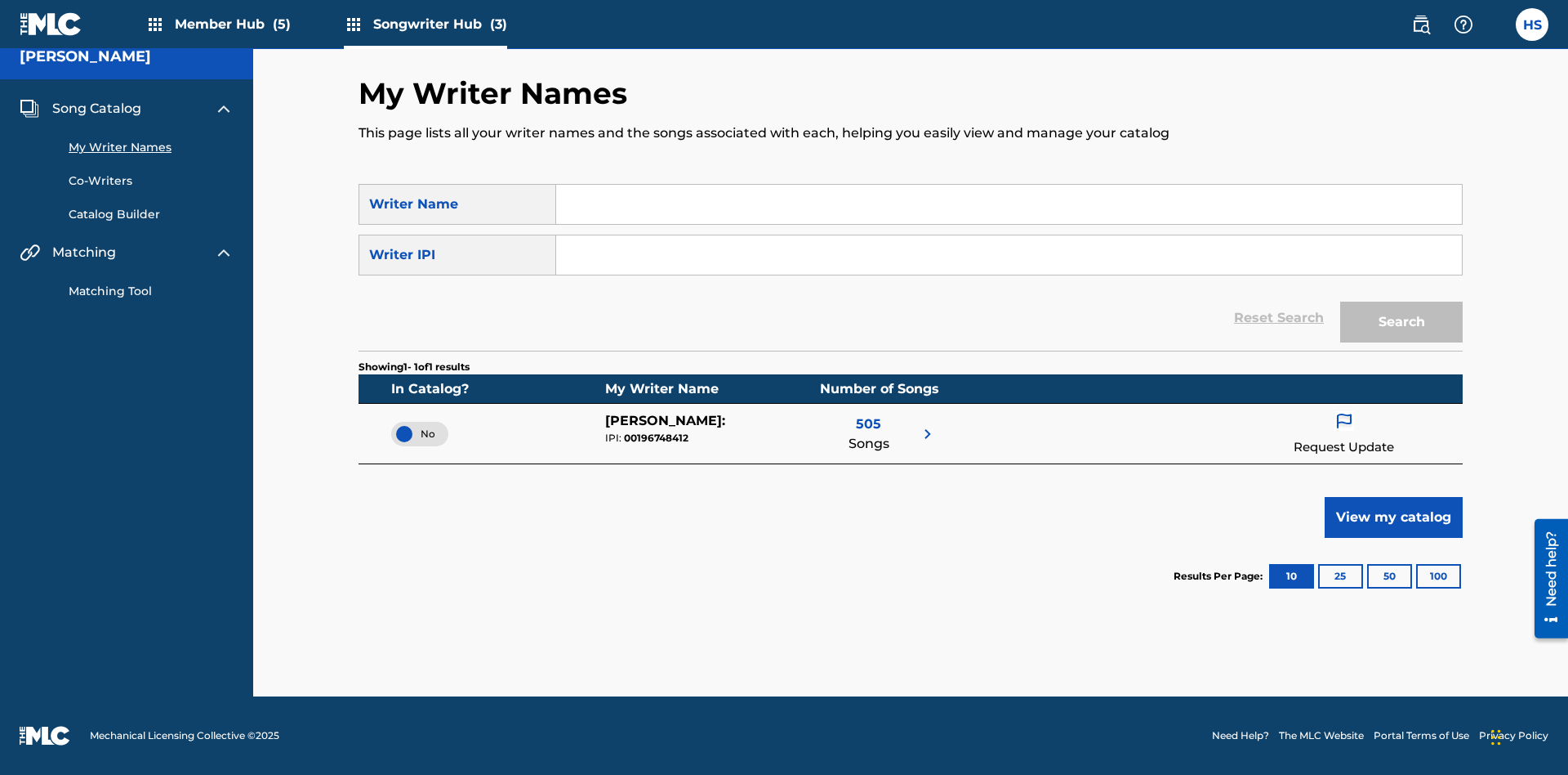
click at [97, 109] on span "Song Catalog" at bounding box center [96, 109] width 89 height 20
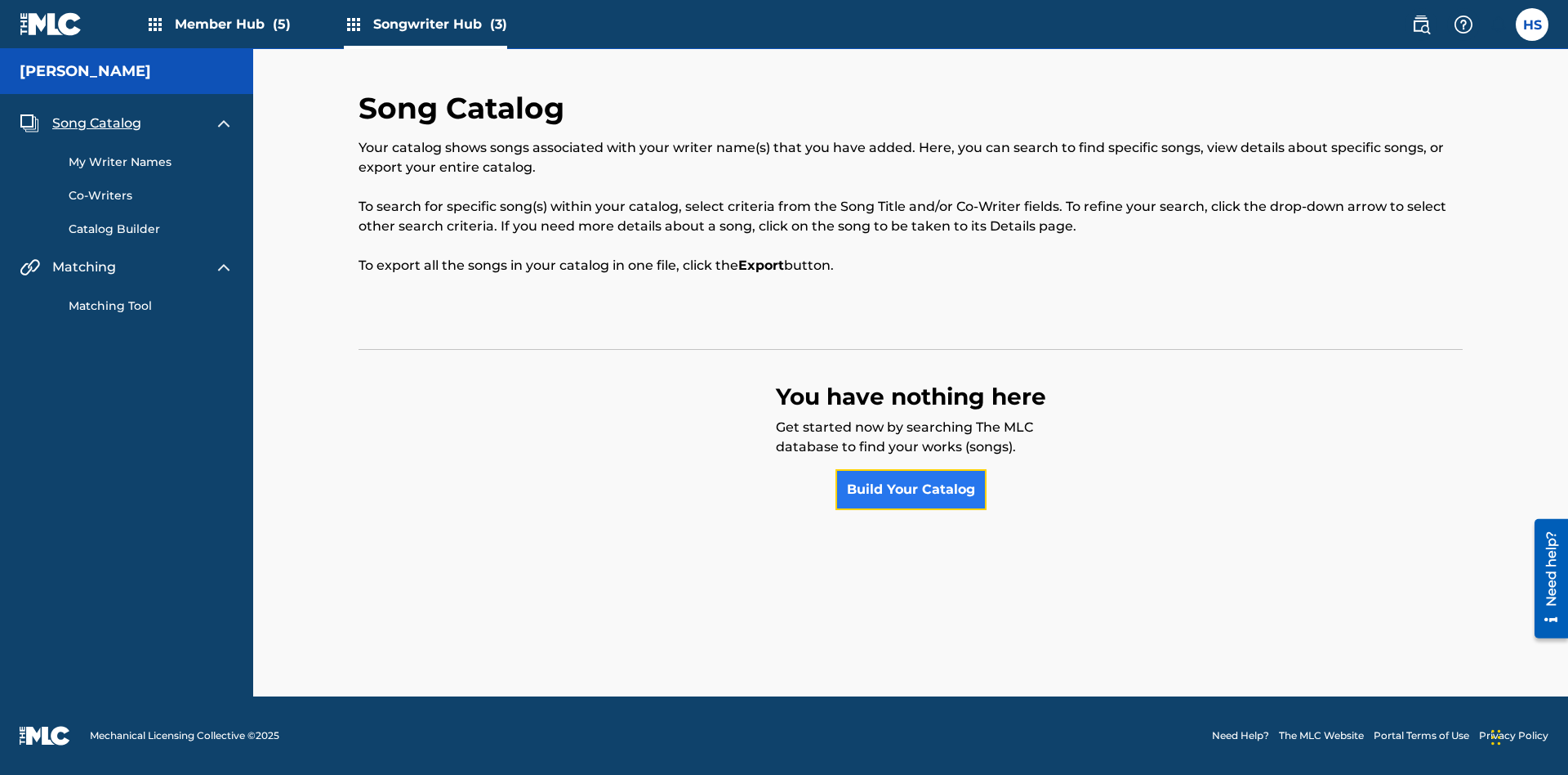
click at [911, 490] on link "Build Your Catalog" at bounding box center [911, 489] width 152 height 41
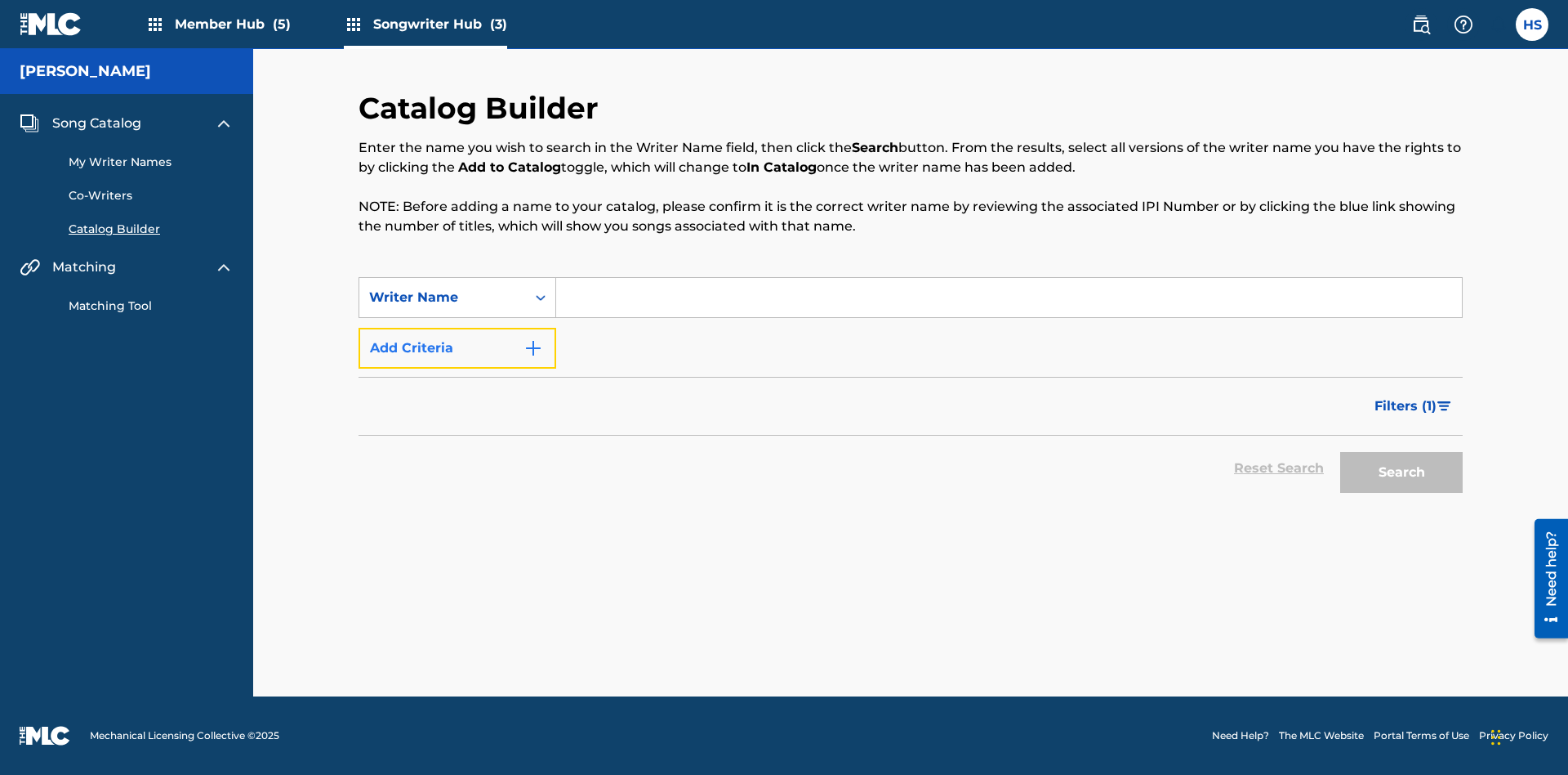
click at [458, 348] on button "Add Criteria" at bounding box center [458, 348] width 197 height 41
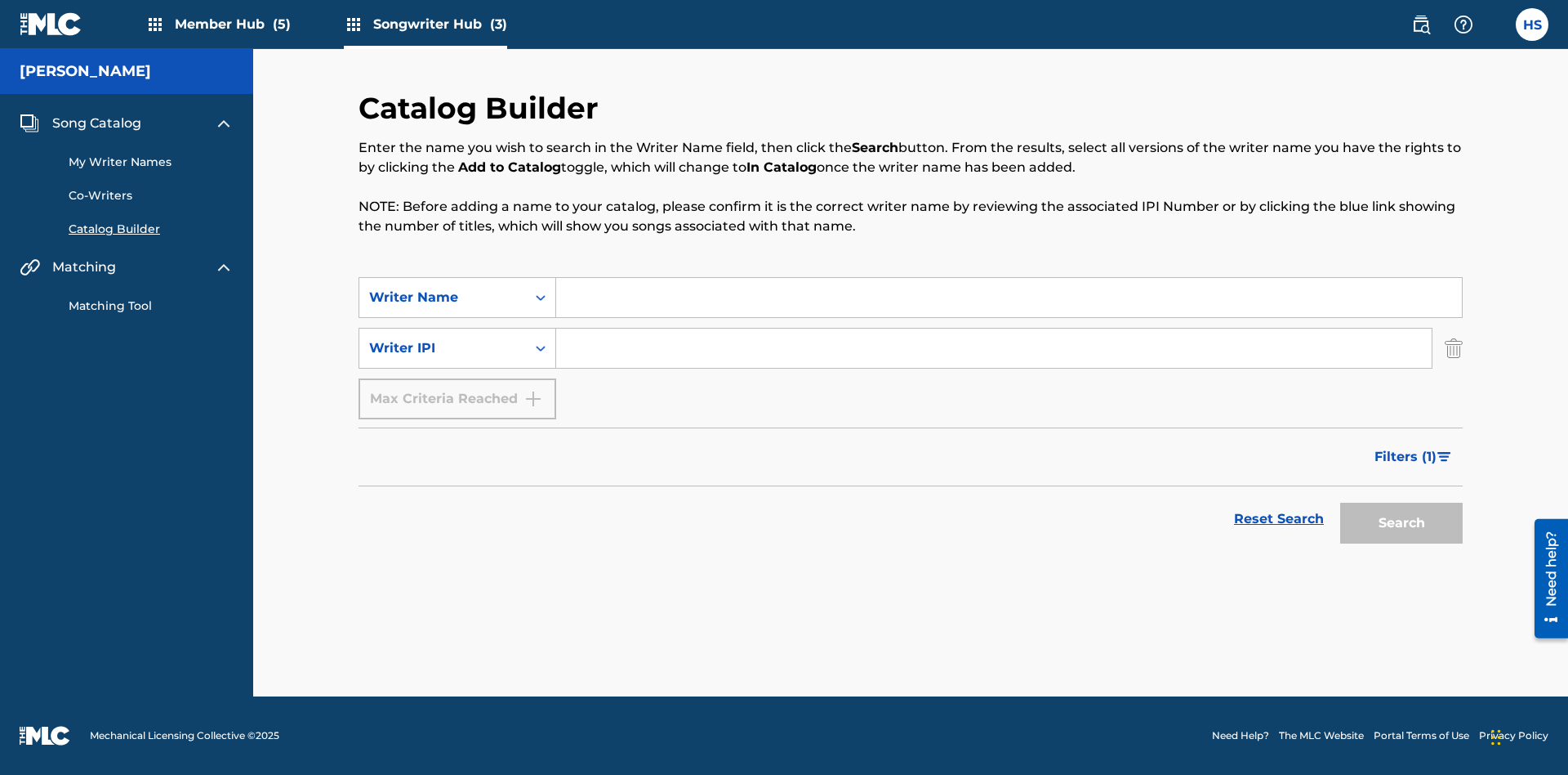
click at [1009, 297] on input "Search Form" at bounding box center [1009, 297] width 906 height 39
type input "[PERSON_NAME]"
click at [994, 348] on input "Search Form" at bounding box center [994, 347] width 876 height 39
type input "00196748412"
click at [1402, 523] on button "Search" at bounding box center [1402, 523] width 123 height 41
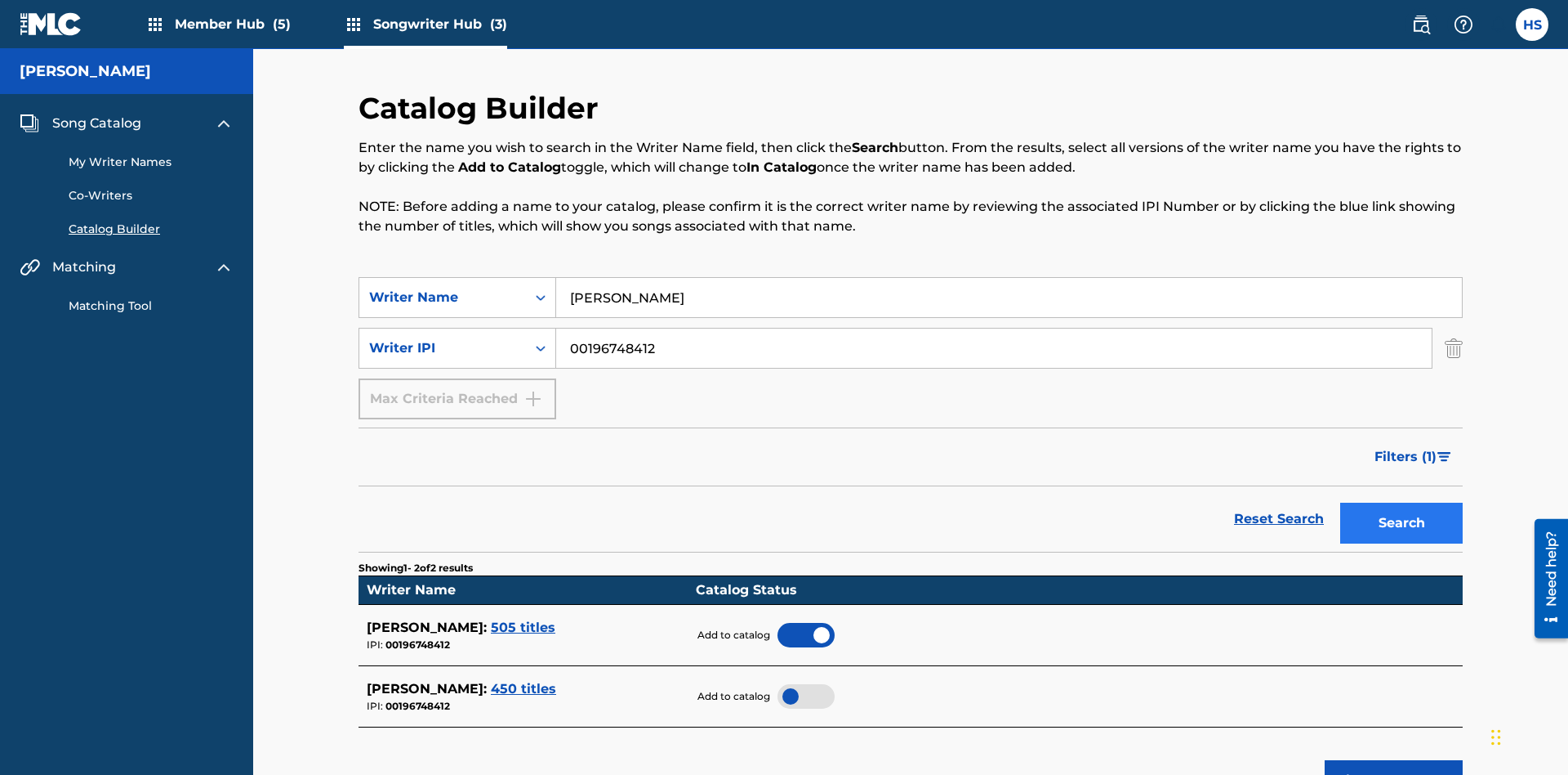
scroll to position [262, 0]
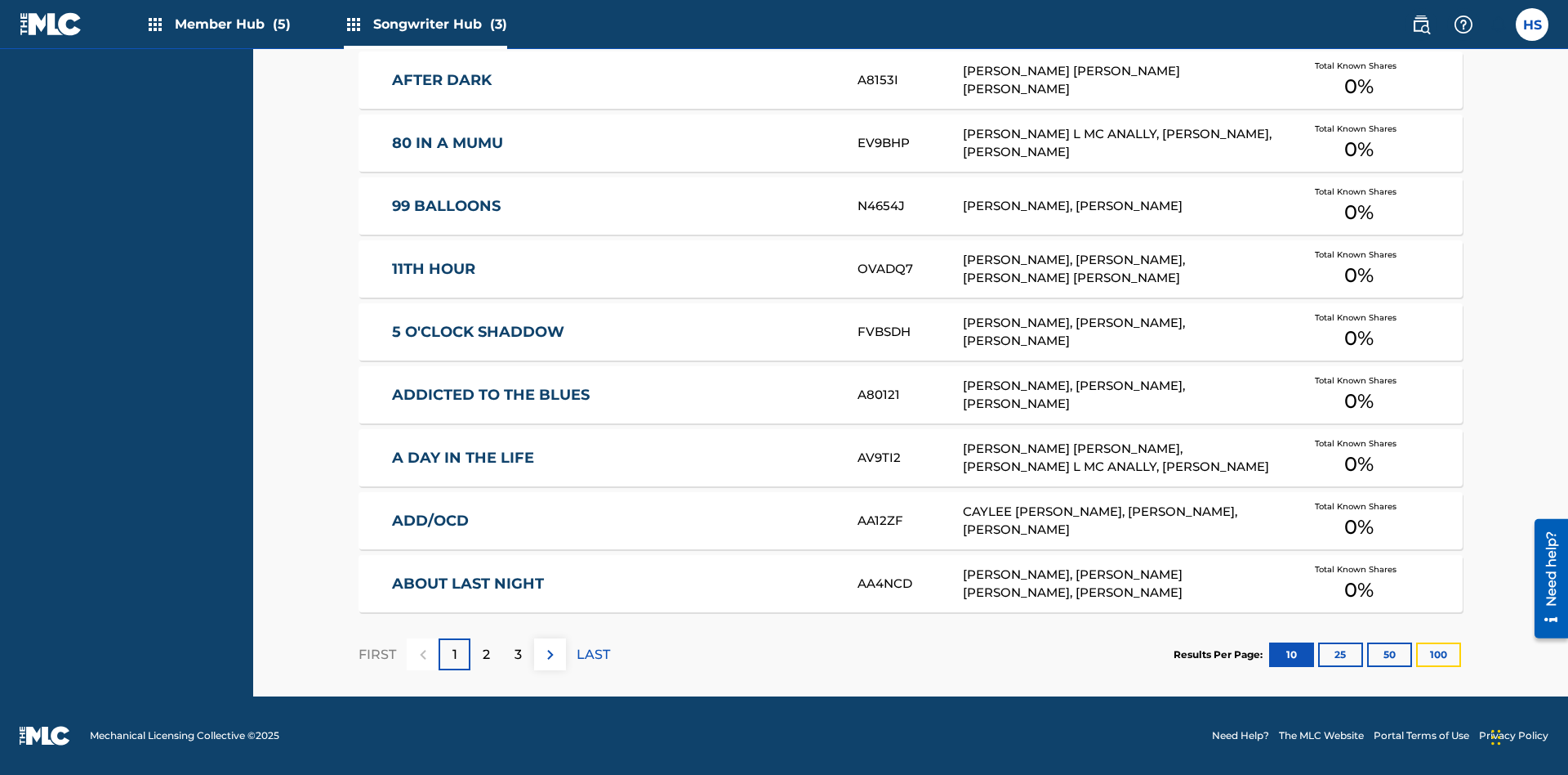
click at [1416, 654] on button "100" at bounding box center [1438, 654] width 45 height 25
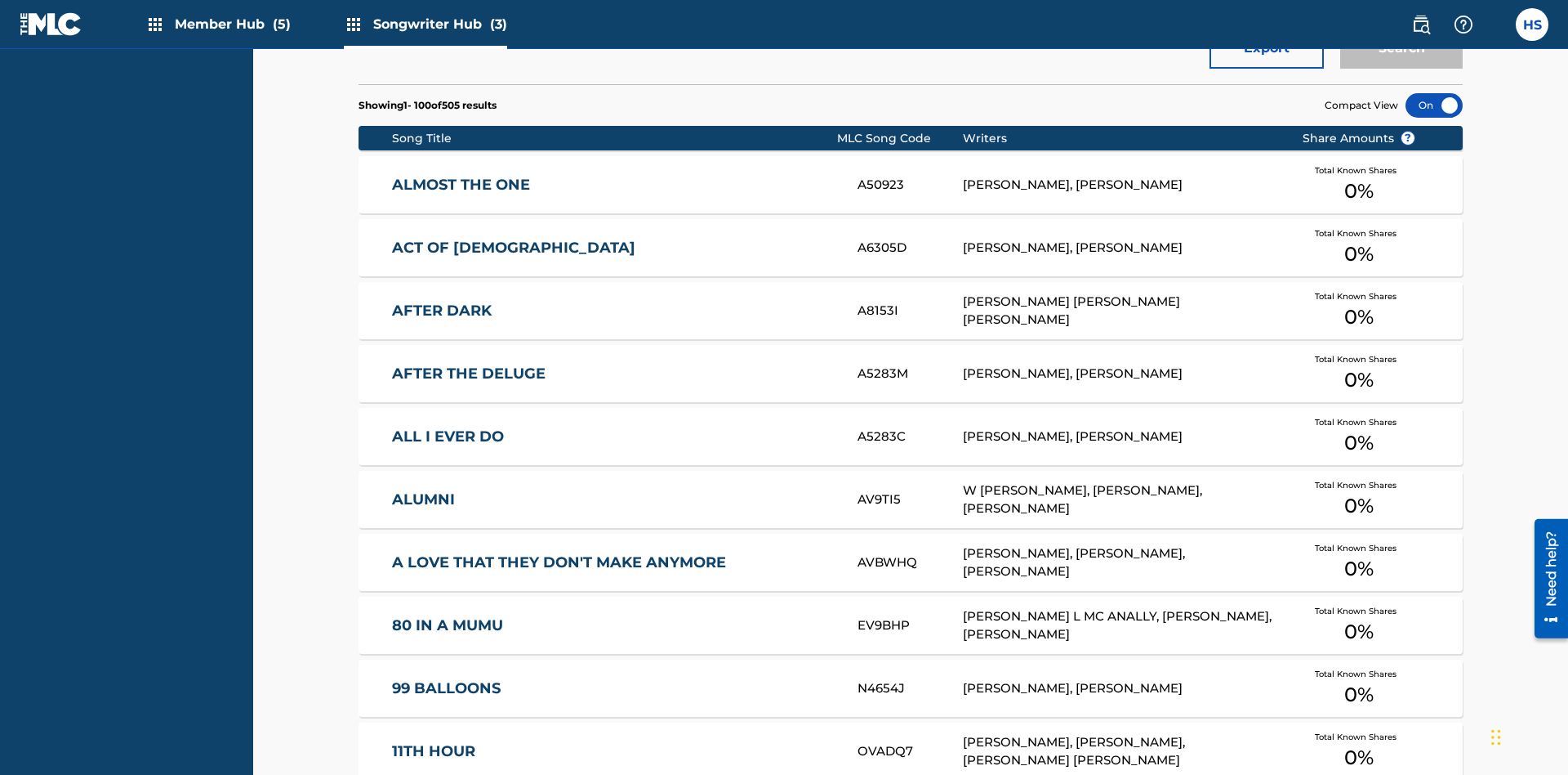
scroll to position [7, 0]
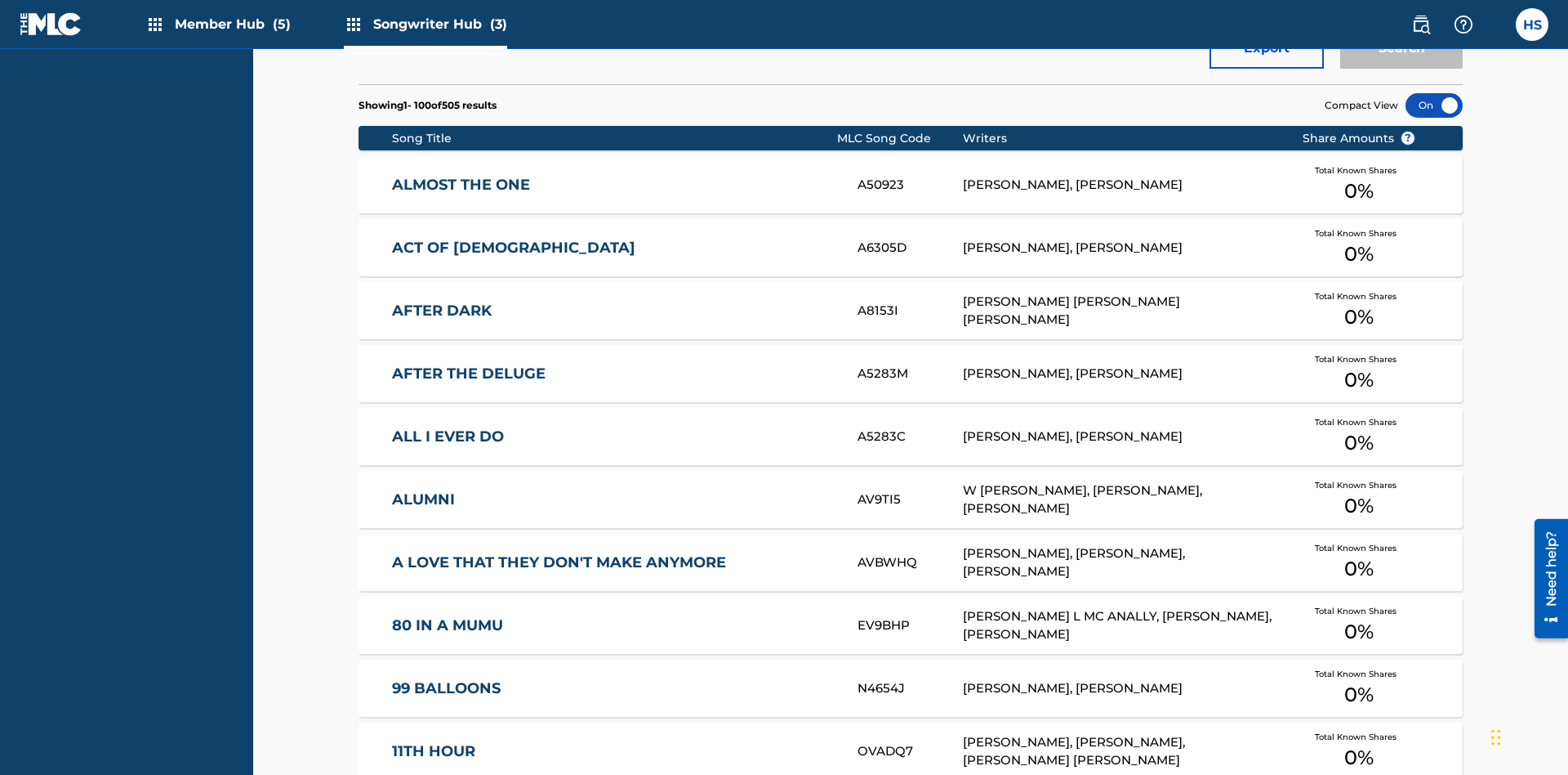
scroll to position [514, 0]
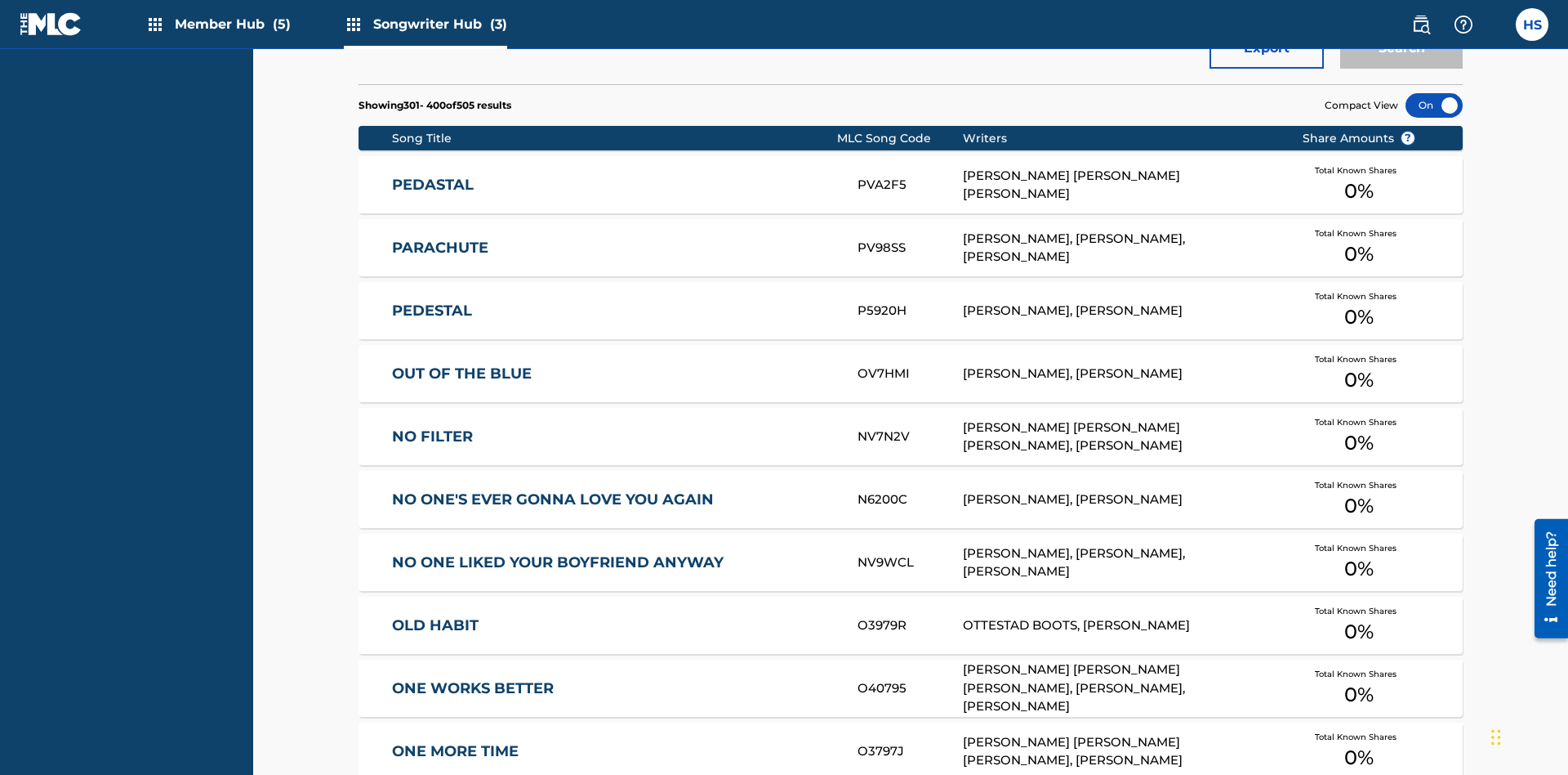
scroll to position [573, 0]
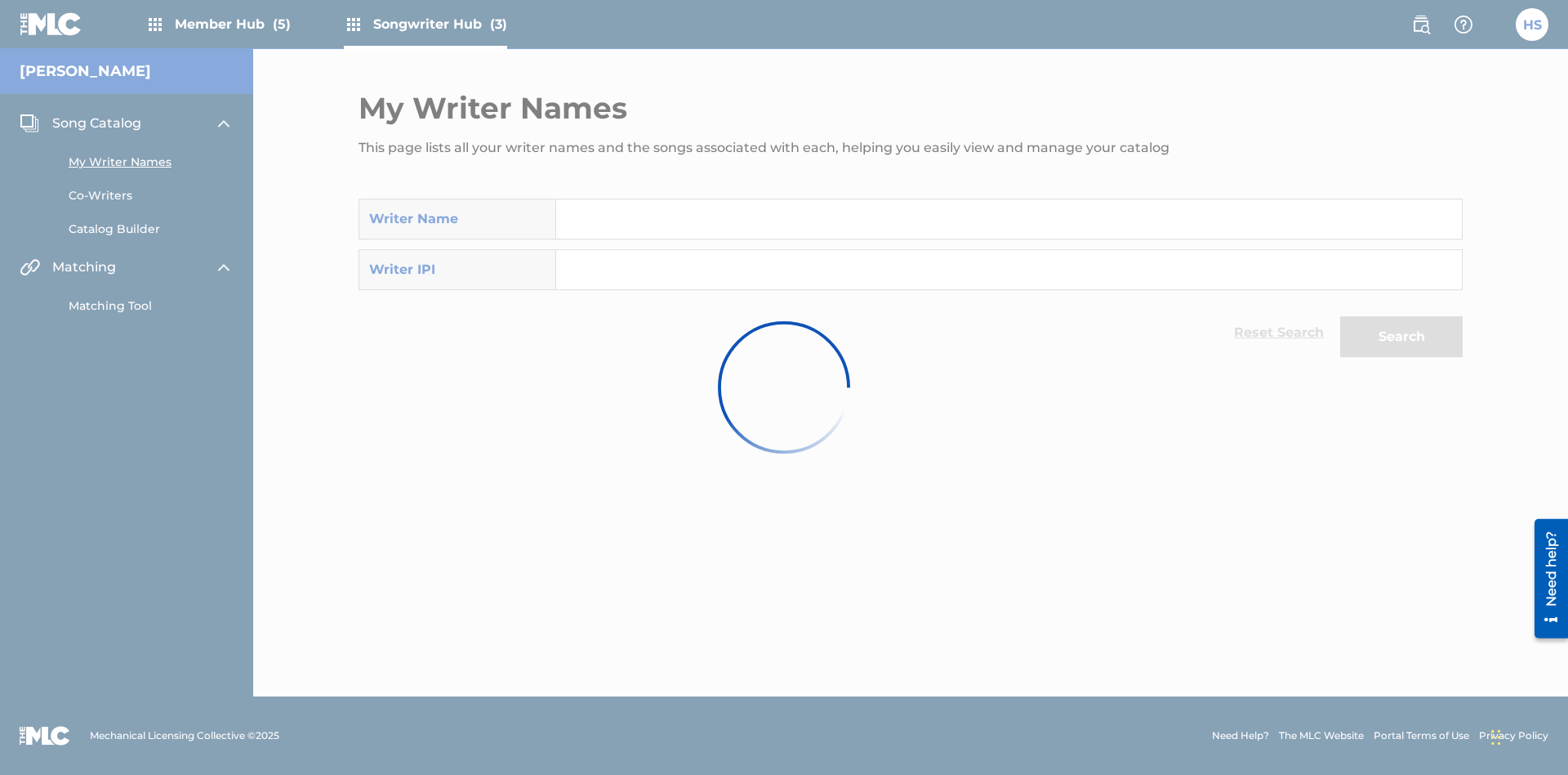
scroll to position [15, 0]
